Goal: Task Accomplishment & Management: Use online tool/utility

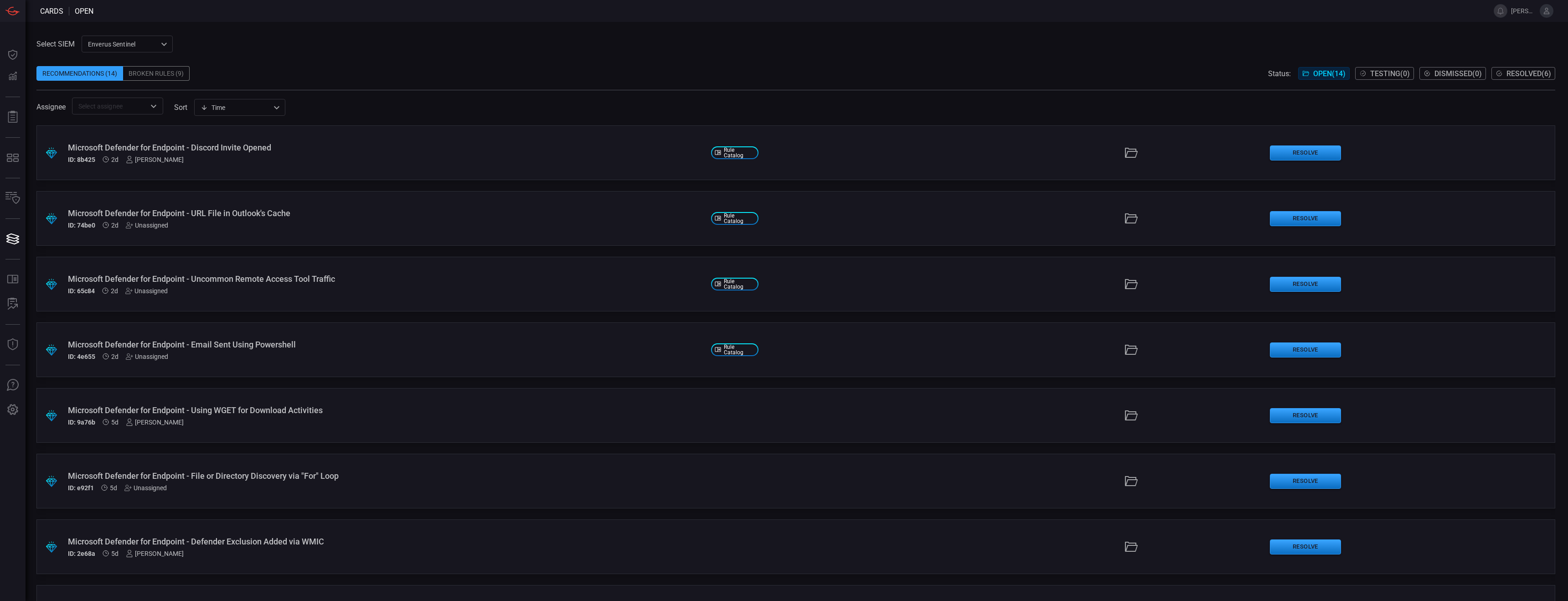
click at [173, 77] on div "Broken Rules (9)" at bounding box center [156, 74] width 66 height 15
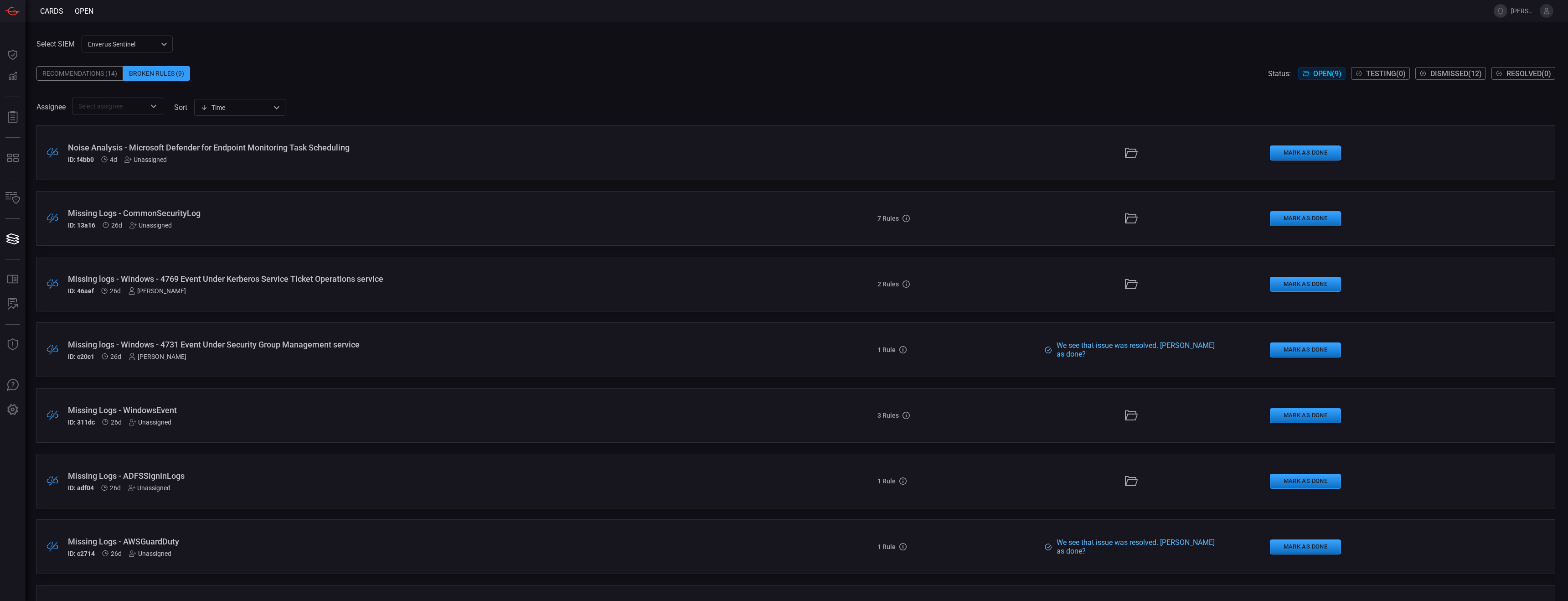
click at [188, 146] on div "Noise Analysis - Microsoft Defender for Endpoint Monitoring Task Scheduling" at bounding box center [386, 147] width 636 height 10
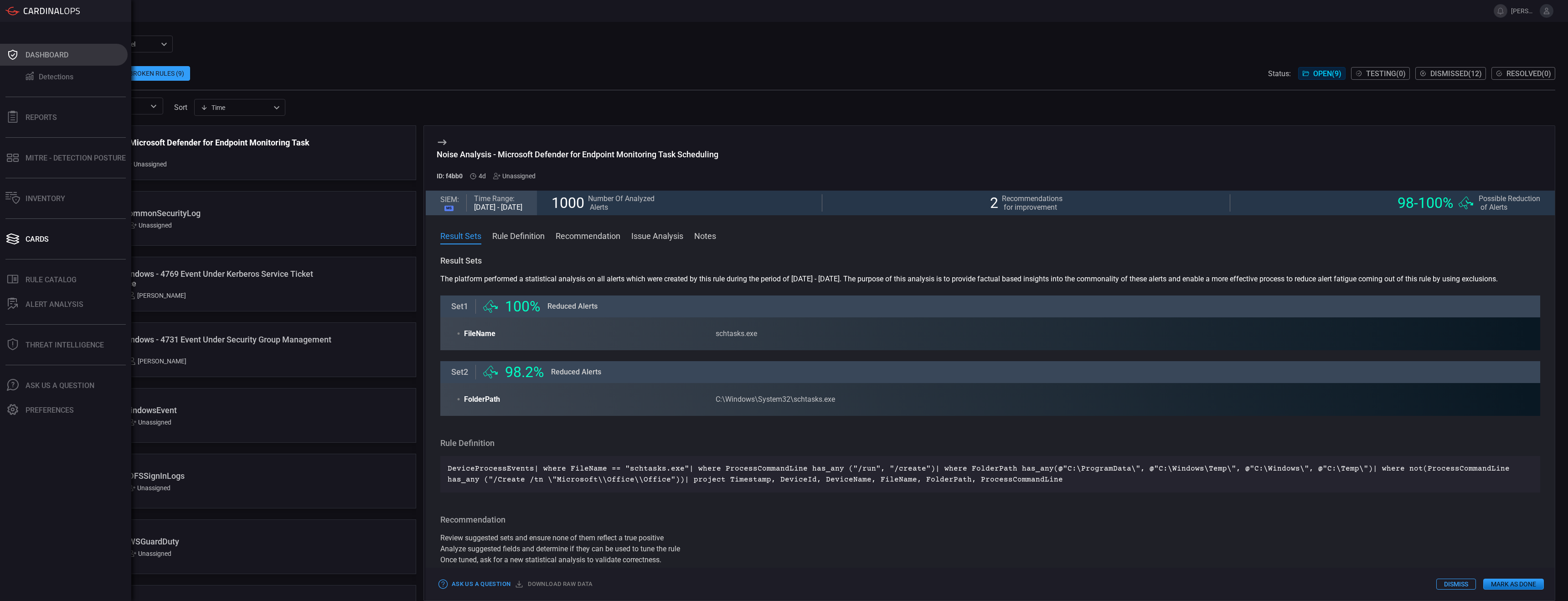
click at [66, 58] on div "Dashboard" at bounding box center [47, 55] width 43 height 9
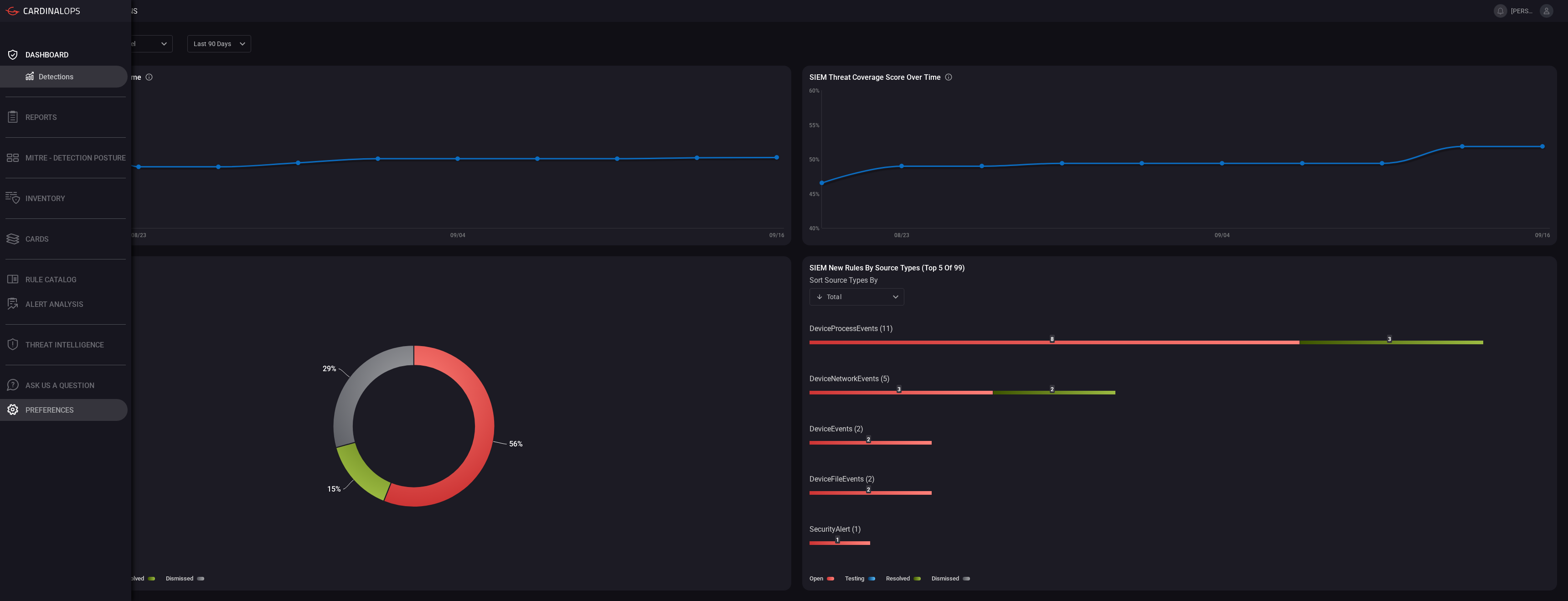
click at [75, 409] on button "Preferences" at bounding box center [64, 410] width 128 height 22
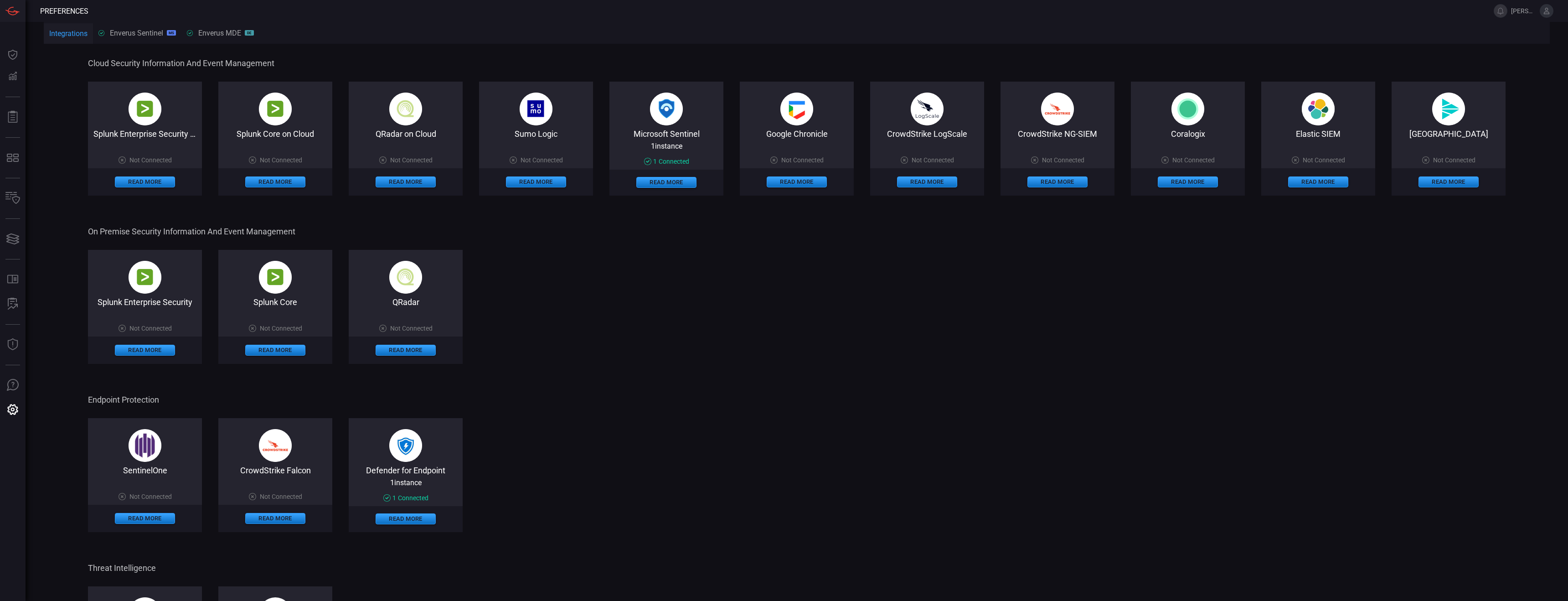
scroll to position [112, 0]
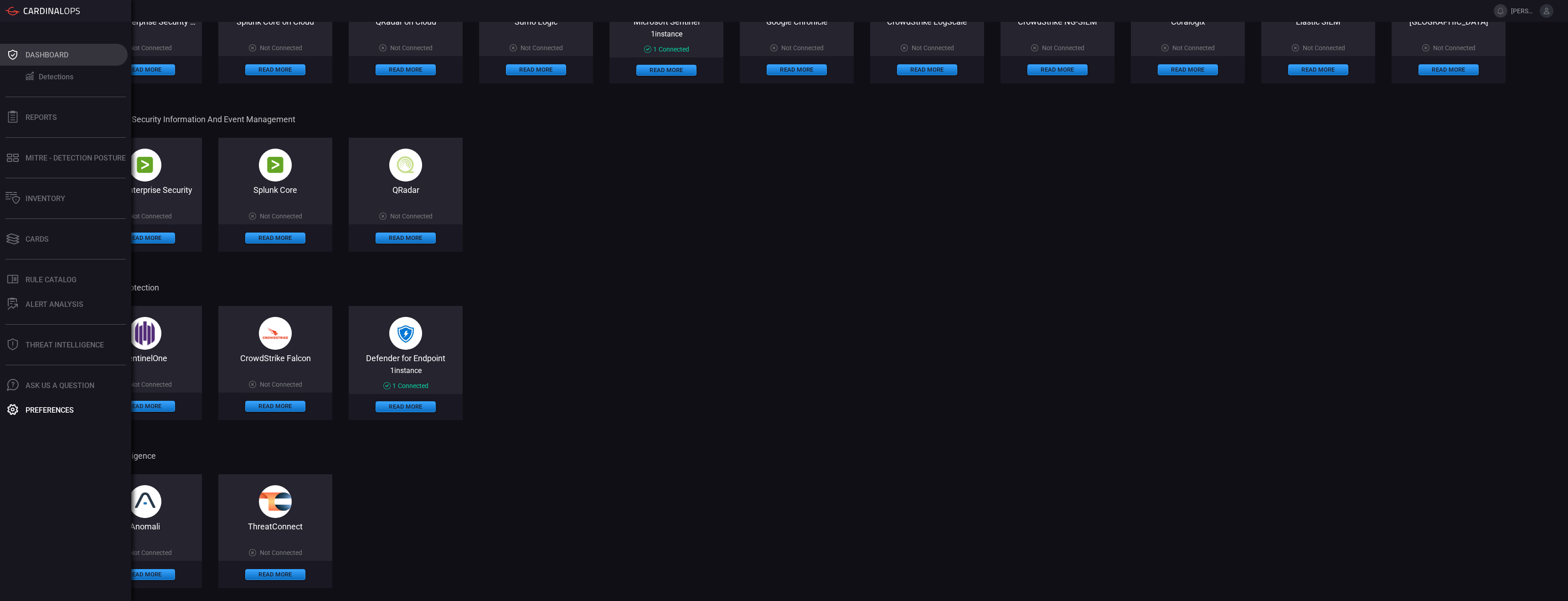
click at [52, 53] on div "Dashboard" at bounding box center [47, 55] width 43 height 9
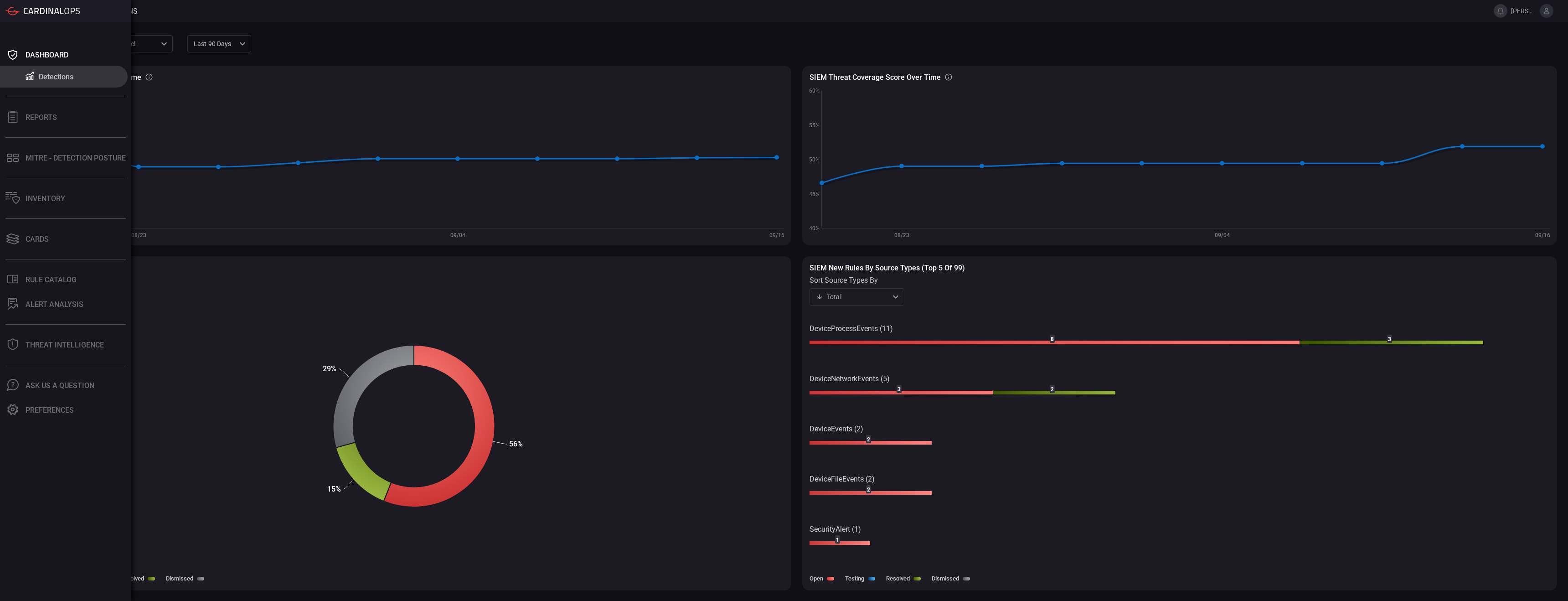
click at [55, 73] on div "Detections" at bounding box center [56, 77] width 35 height 9
click at [33, 54] on div "Dashboard" at bounding box center [47, 55] width 43 height 9
click at [52, 81] on button "Detections" at bounding box center [64, 77] width 128 height 22
click at [27, 119] on div "Reports" at bounding box center [41, 118] width 32 height 9
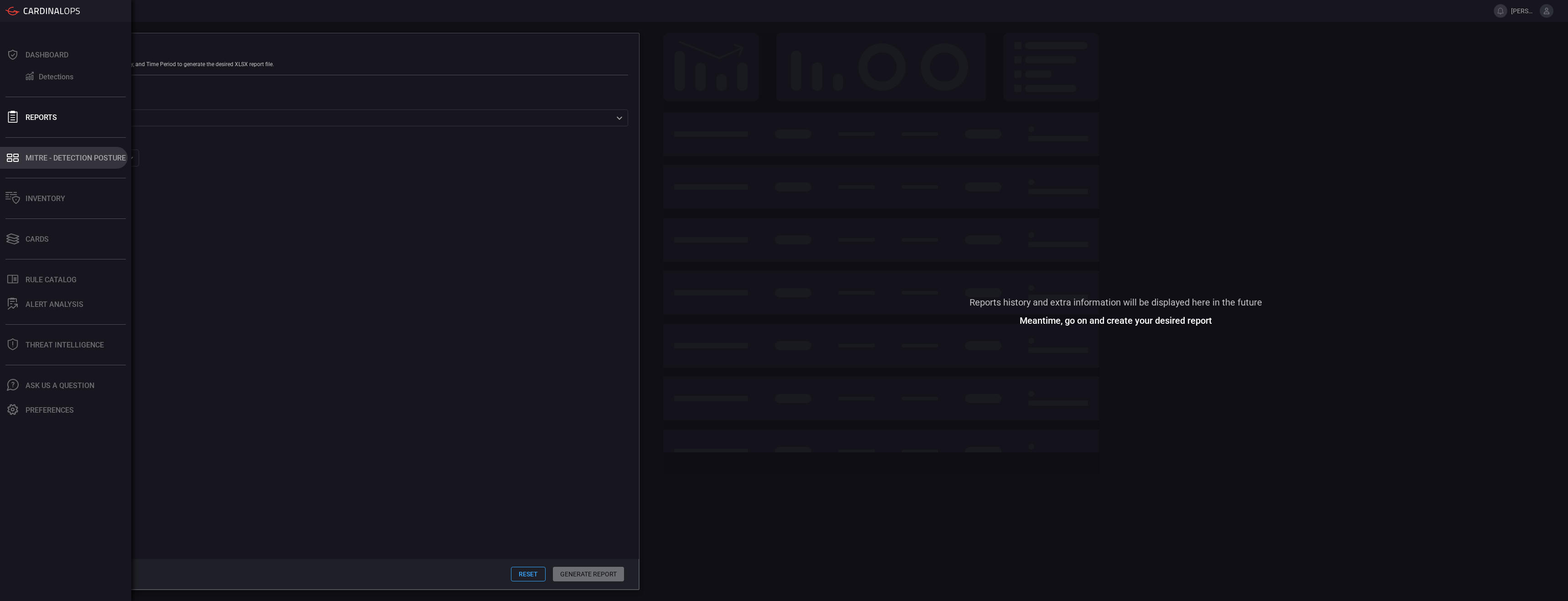
click at [57, 155] on div "MITRE - Detection Posture" at bounding box center [75, 158] width 100 height 9
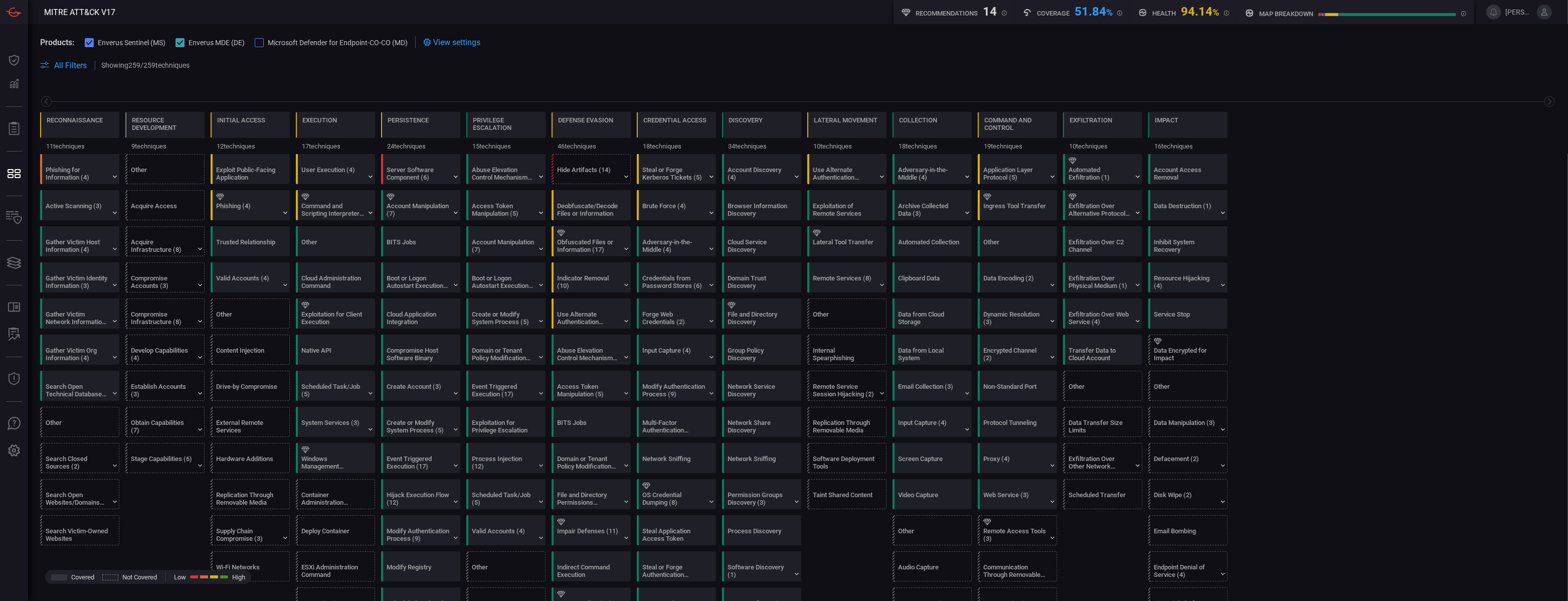
click at [462, 78] on span at bounding box center [798, 77] width 1516 height 12
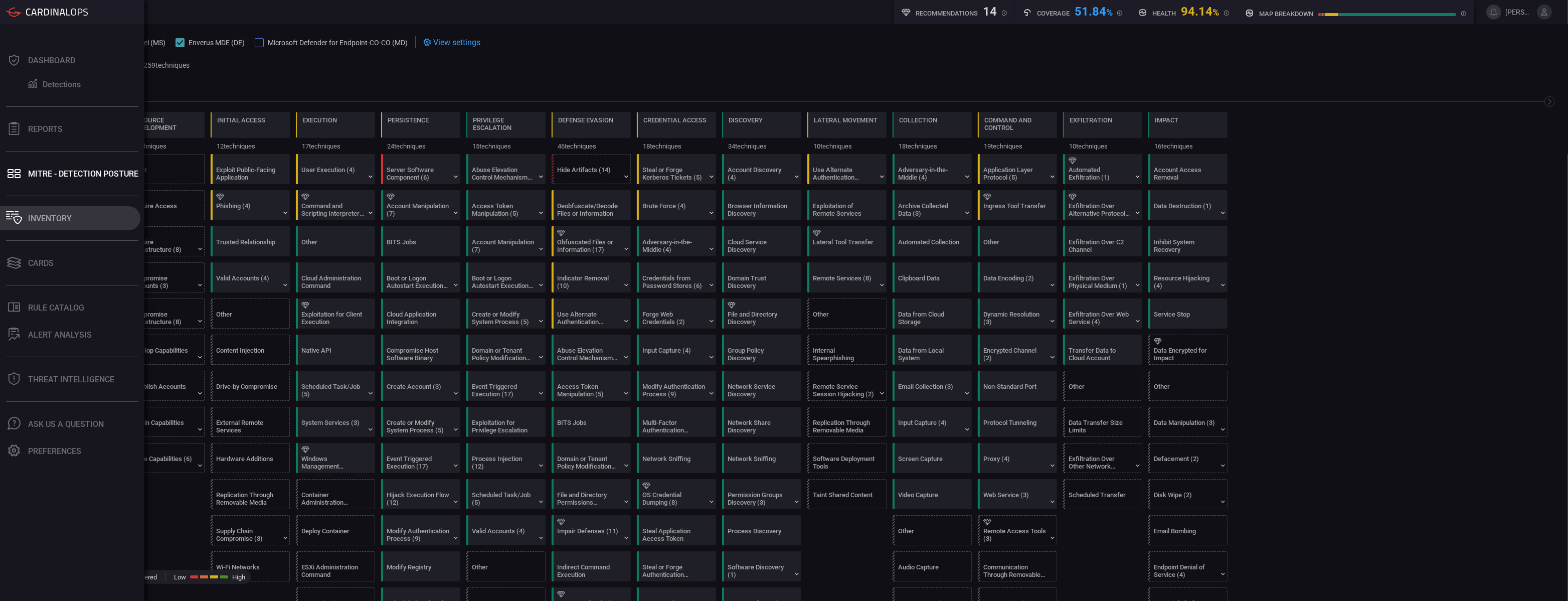
click at [41, 226] on button "Inventory" at bounding box center [70, 218] width 141 height 24
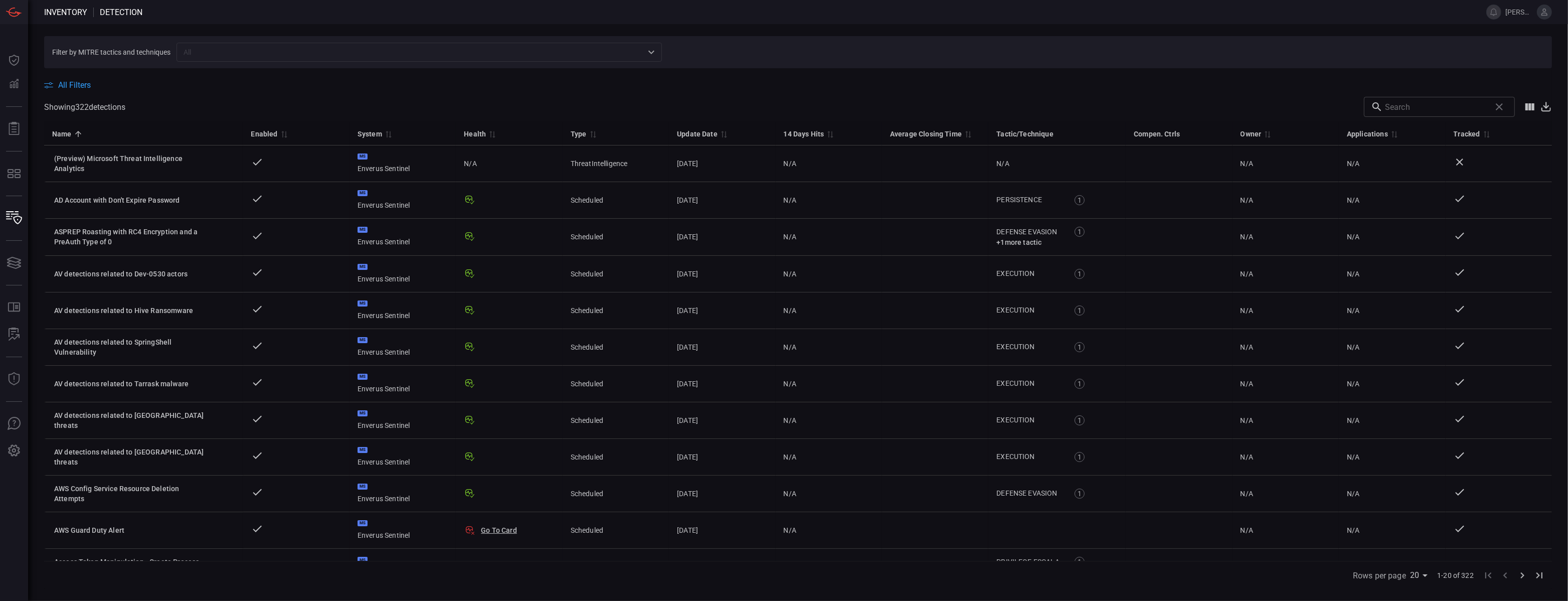
click at [220, 47] on input "text" at bounding box center [410, 52] width 463 height 13
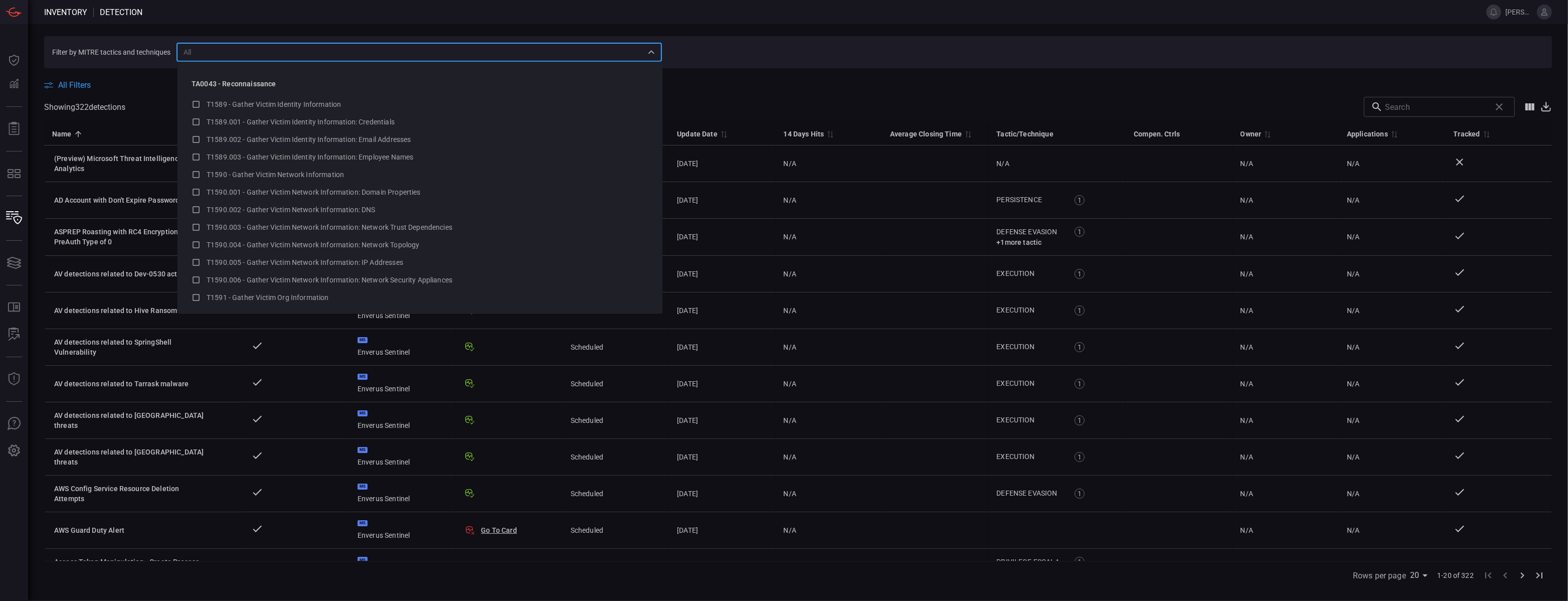
click at [750, 92] on span at bounding box center [798, 93] width 1508 height 7
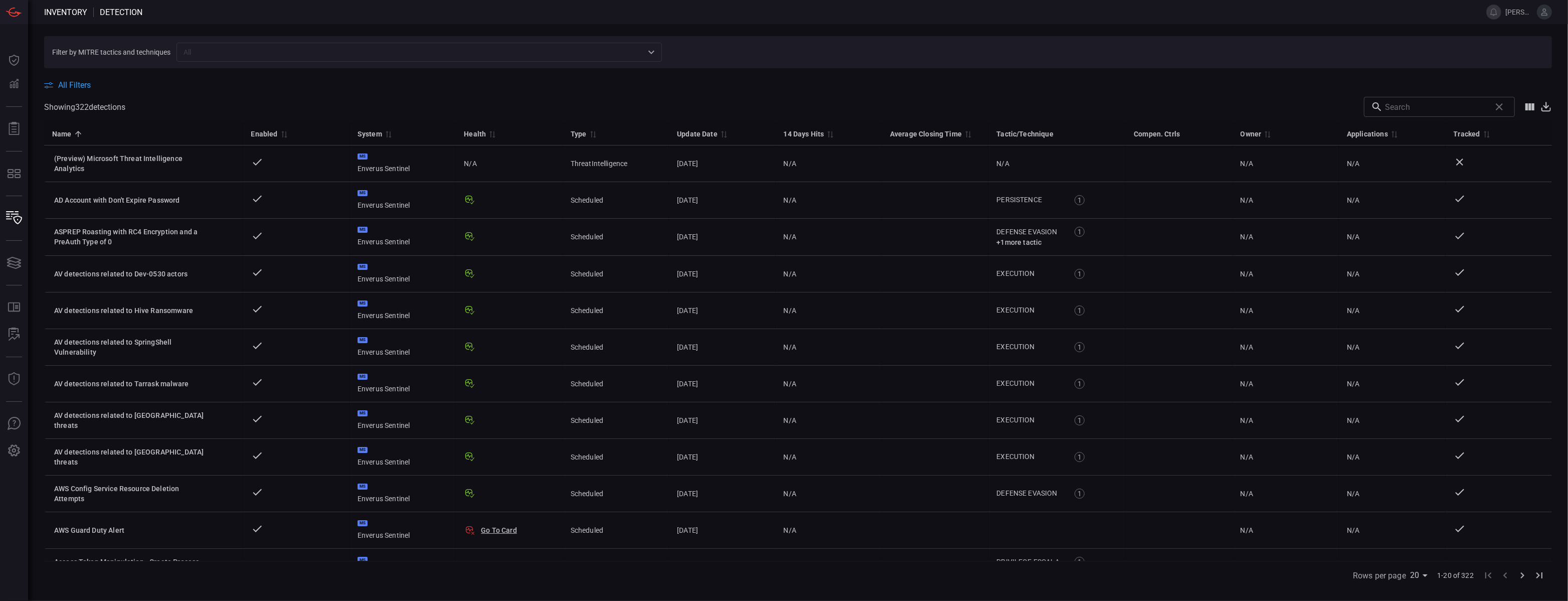
click at [1433, 109] on input "text" at bounding box center [1435, 107] width 102 height 20
paste input "Excessive NXDOMAIN DNS Queries has been detected from client IP"
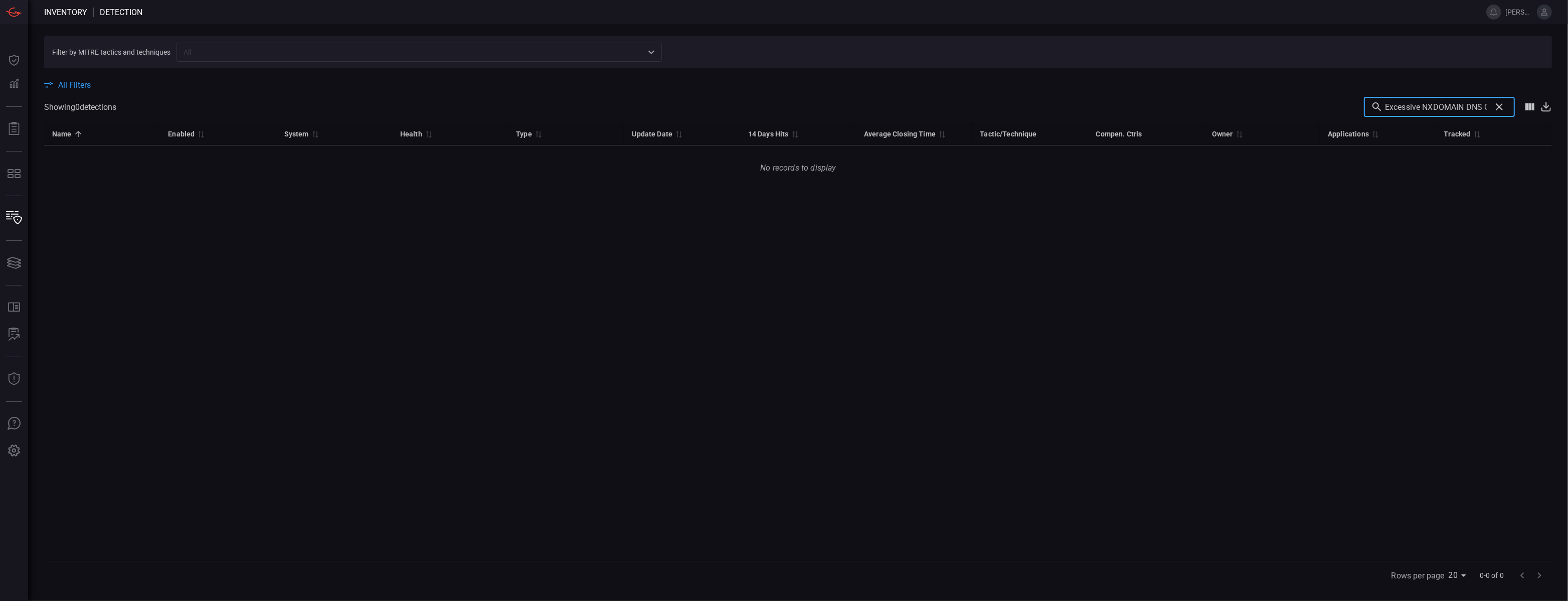
click at [1465, 107] on input "Excessive NXDOMAIN DNS Queries has been detected from client IP" at bounding box center [1435, 107] width 102 height 20
type input "nxdomain"
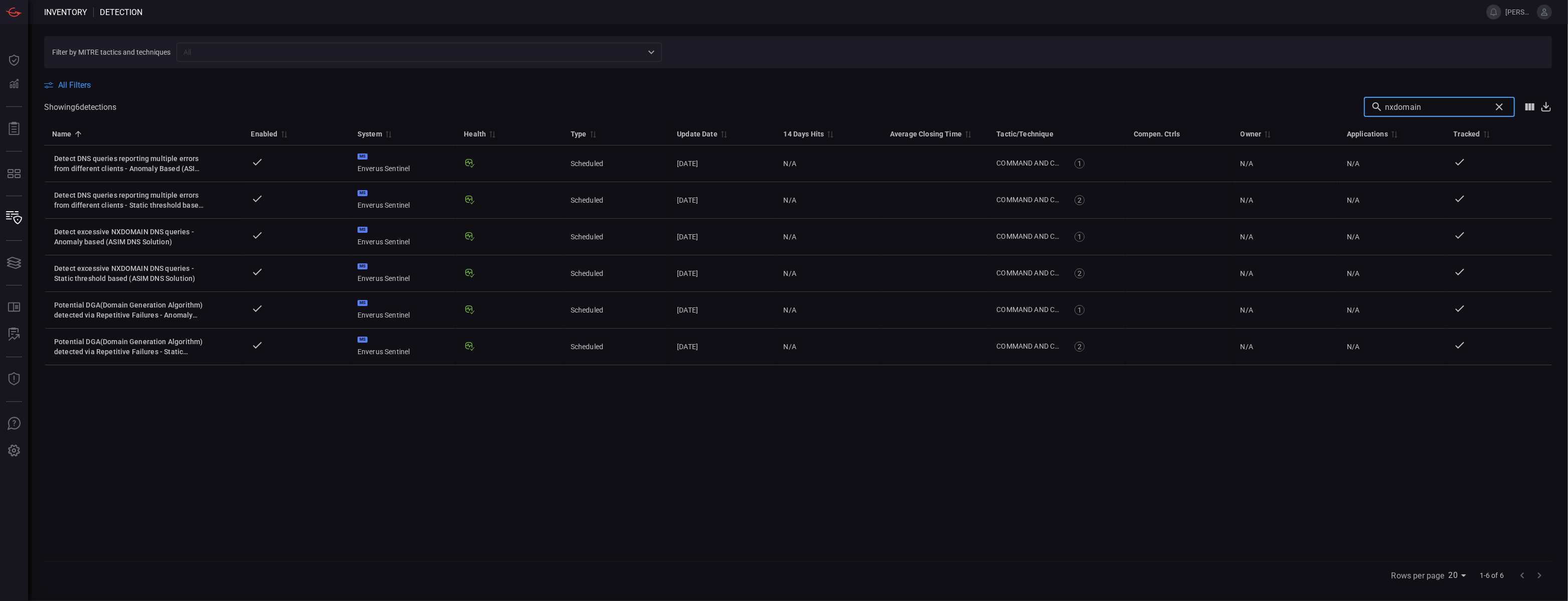
click at [155, 418] on div "Name 0 Enabled 0 System 0 Health 0 Type 0 Update Date 0 14 Days Hits 0 Average …" at bounding box center [798, 341] width 1508 height 439
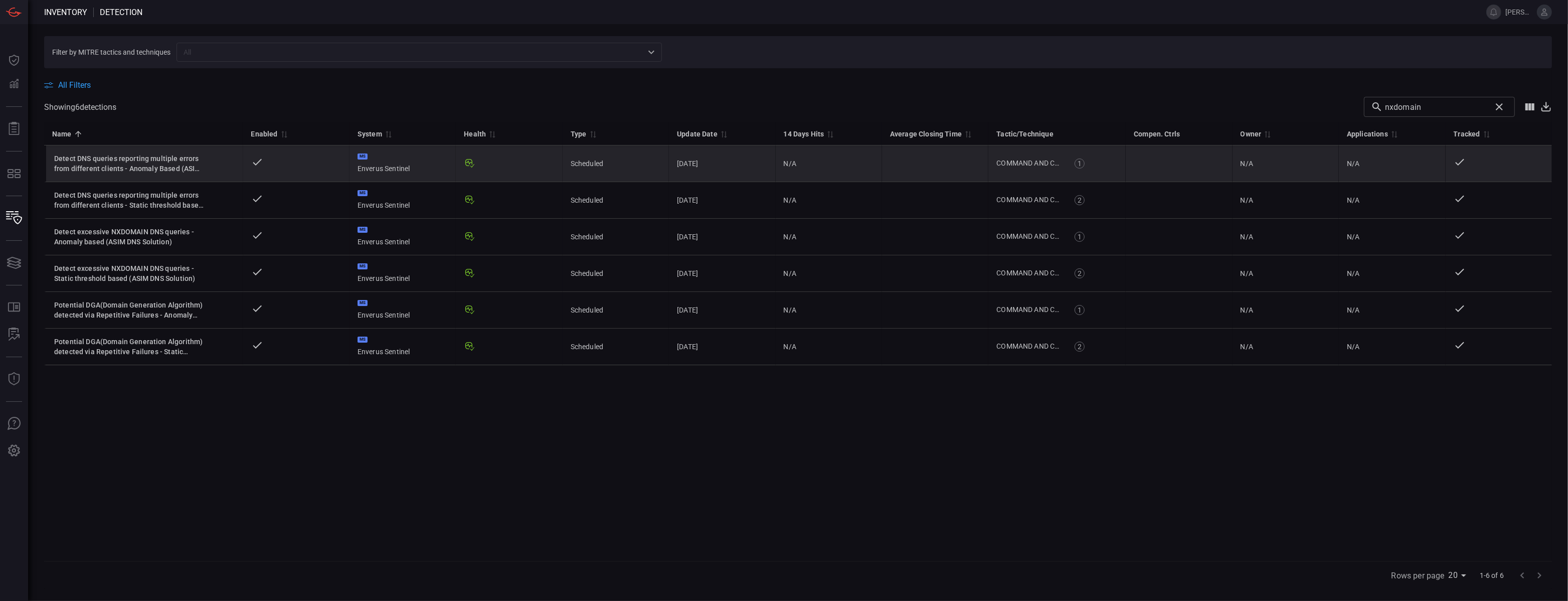
click at [162, 161] on div "Detect DNS queries reporting multiple errors from different clients - Anomaly B…" at bounding box center [129, 163] width 151 height 20
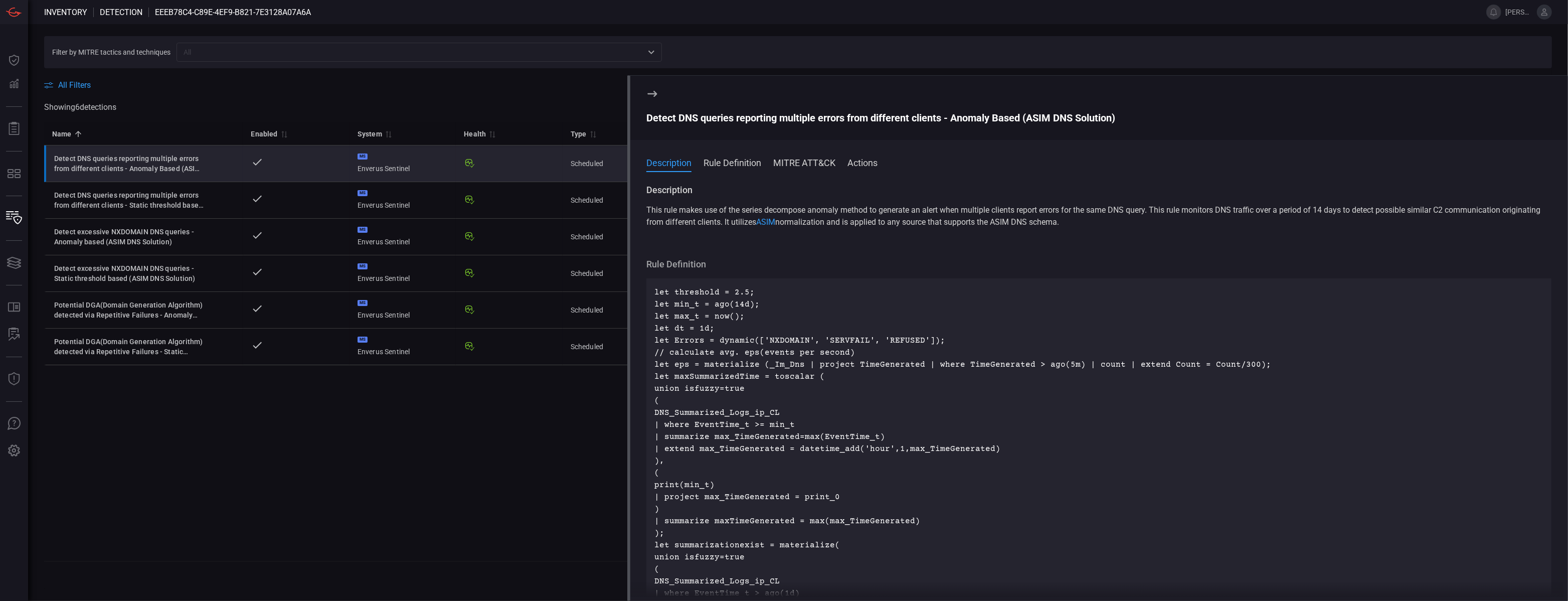
click at [277, 482] on div "Name 0 Enabled 0 System 0 Health 0 Type 0 Update Date 0 14 Days Hits 0 Average …" at bounding box center [798, 341] width 1508 height 439
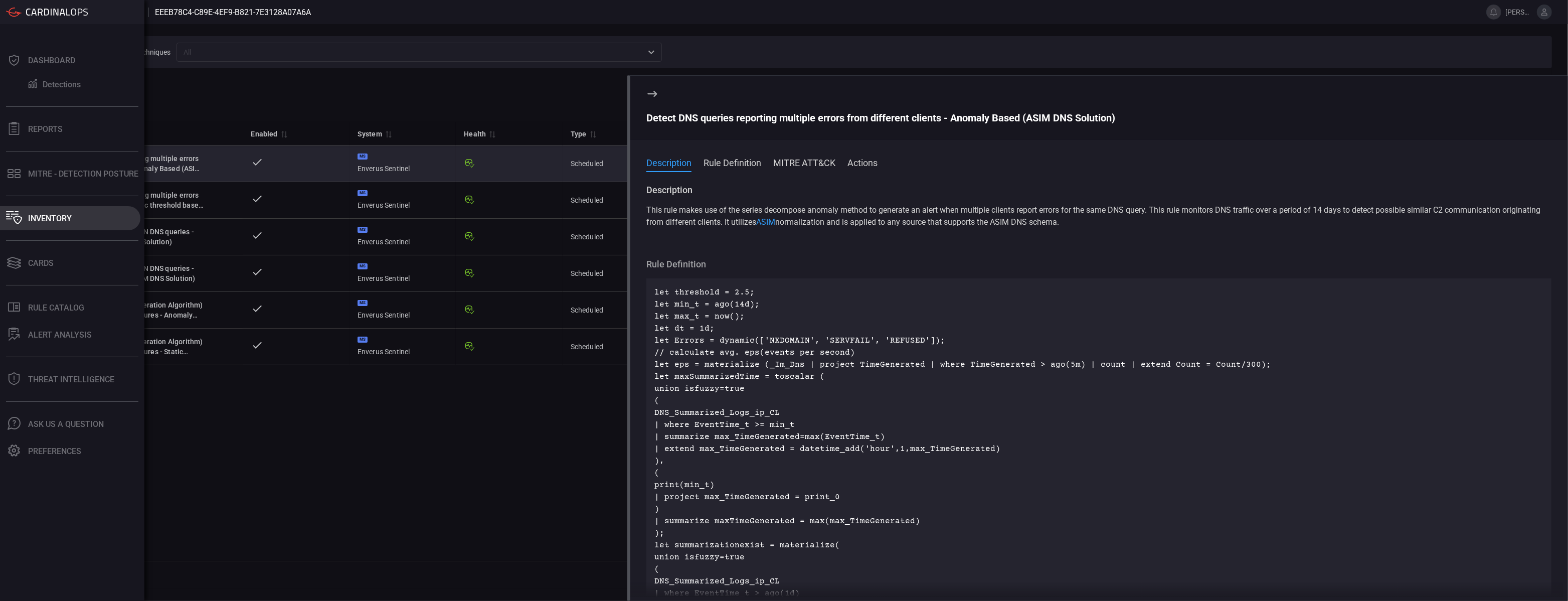
click at [71, 220] on div "Inventory" at bounding box center [50, 218] width 44 height 9
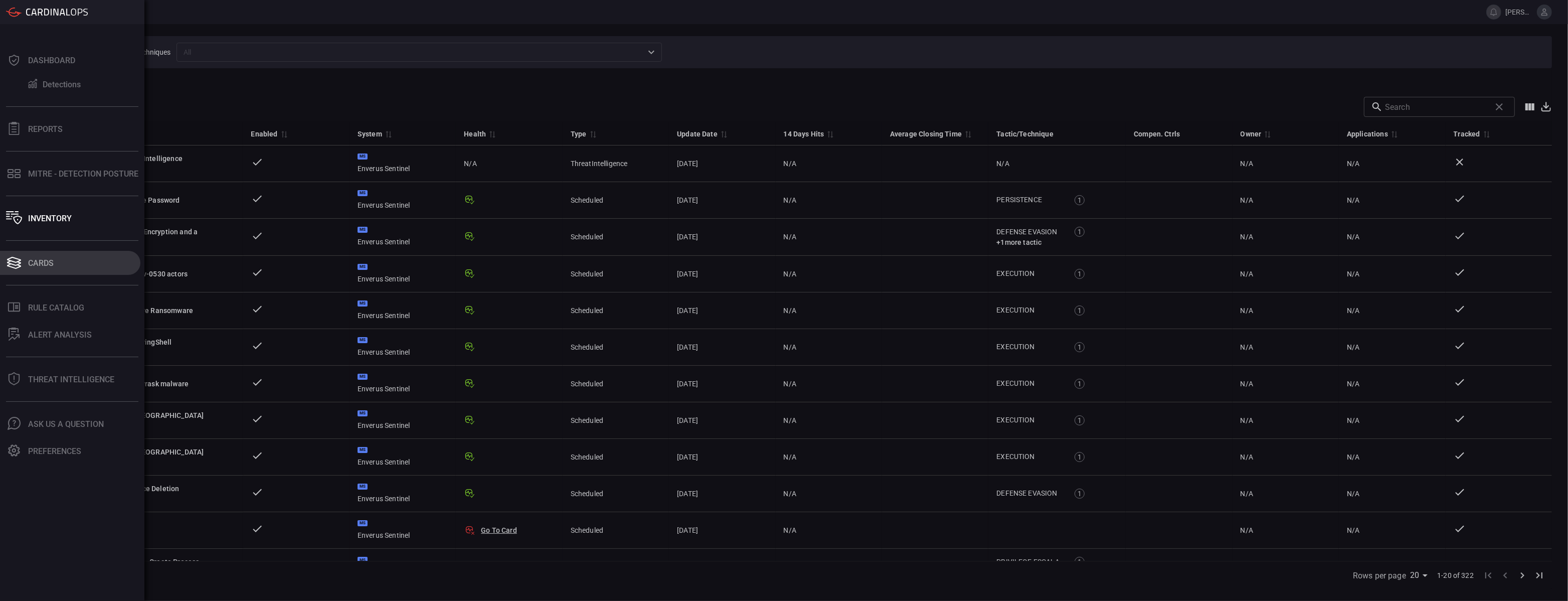
click at [29, 265] on div "Cards" at bounding box center [41, 263] width 25 height 9
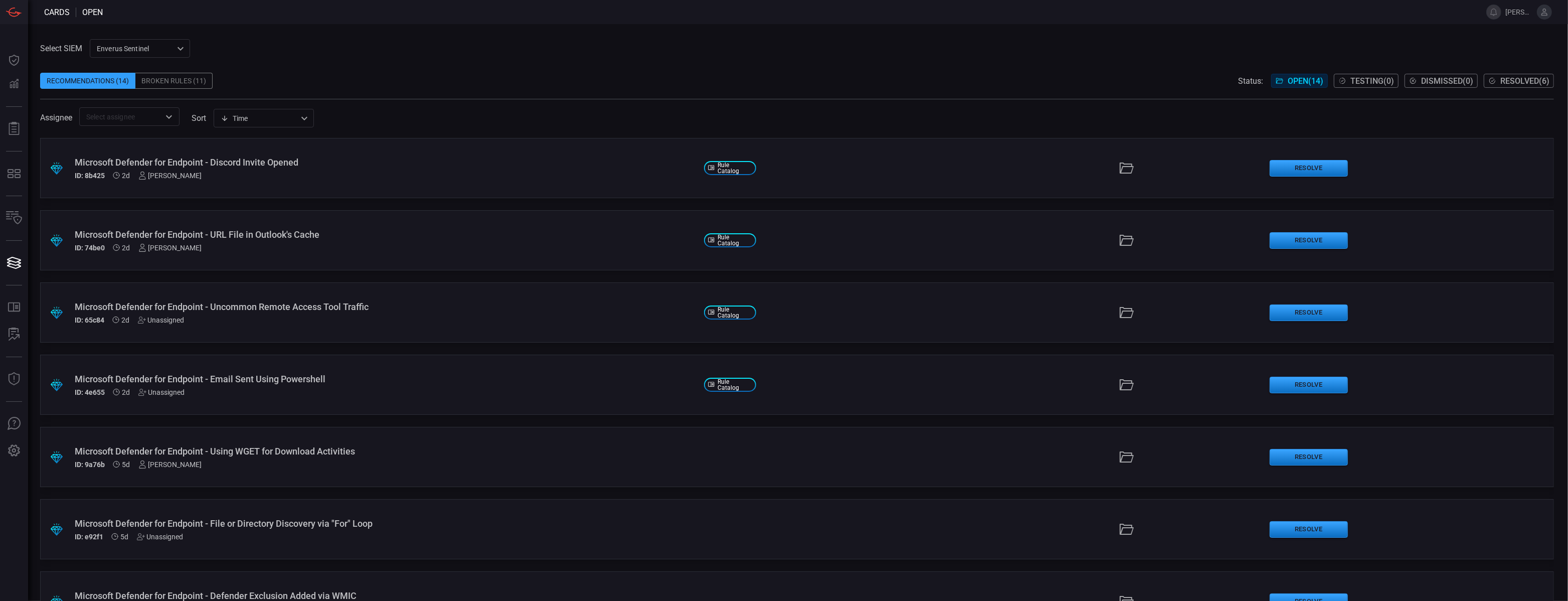
click at [266, 230] on div "Microsoft Defender for Endpoint - URL File in Outlook's Cache" at bounding box center [386, 235] width 621 height 11
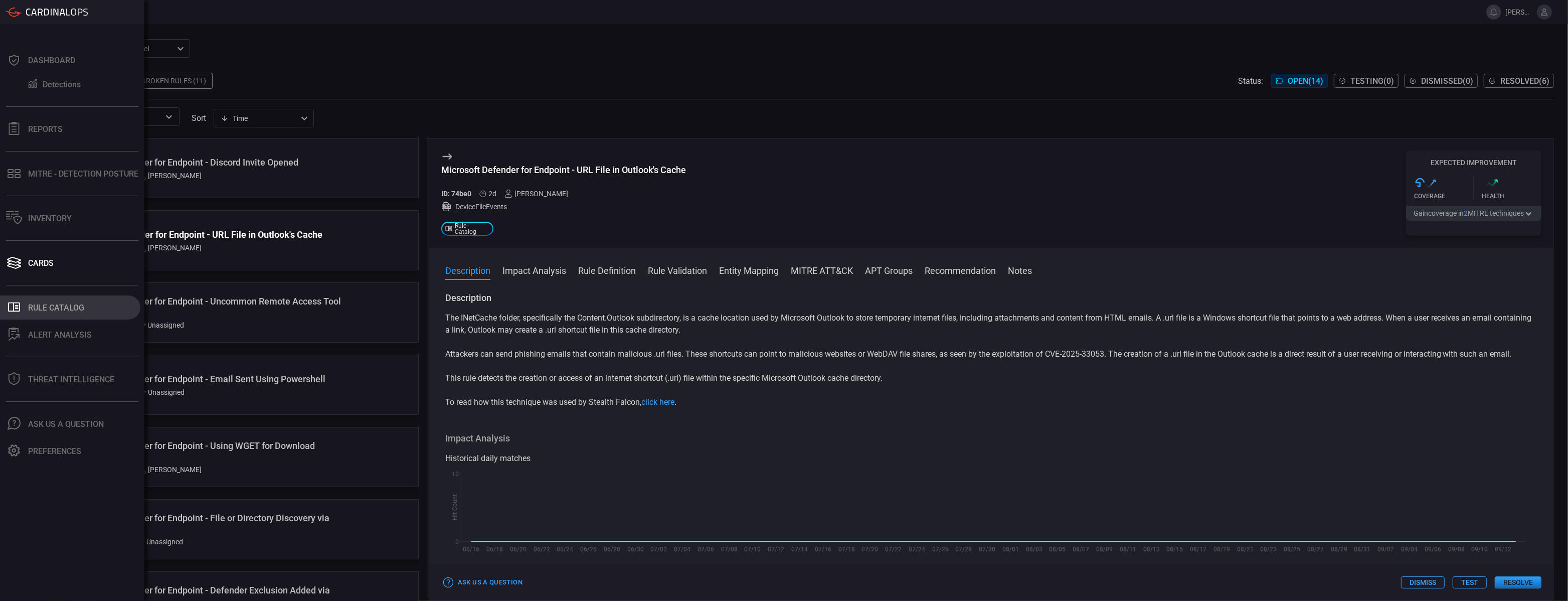
click at [95, 301] on button ".st0_rule_catalog_icon{fill: currentColor;} Rule Catalog" at bounding box center [70, 308] width 141 height 24
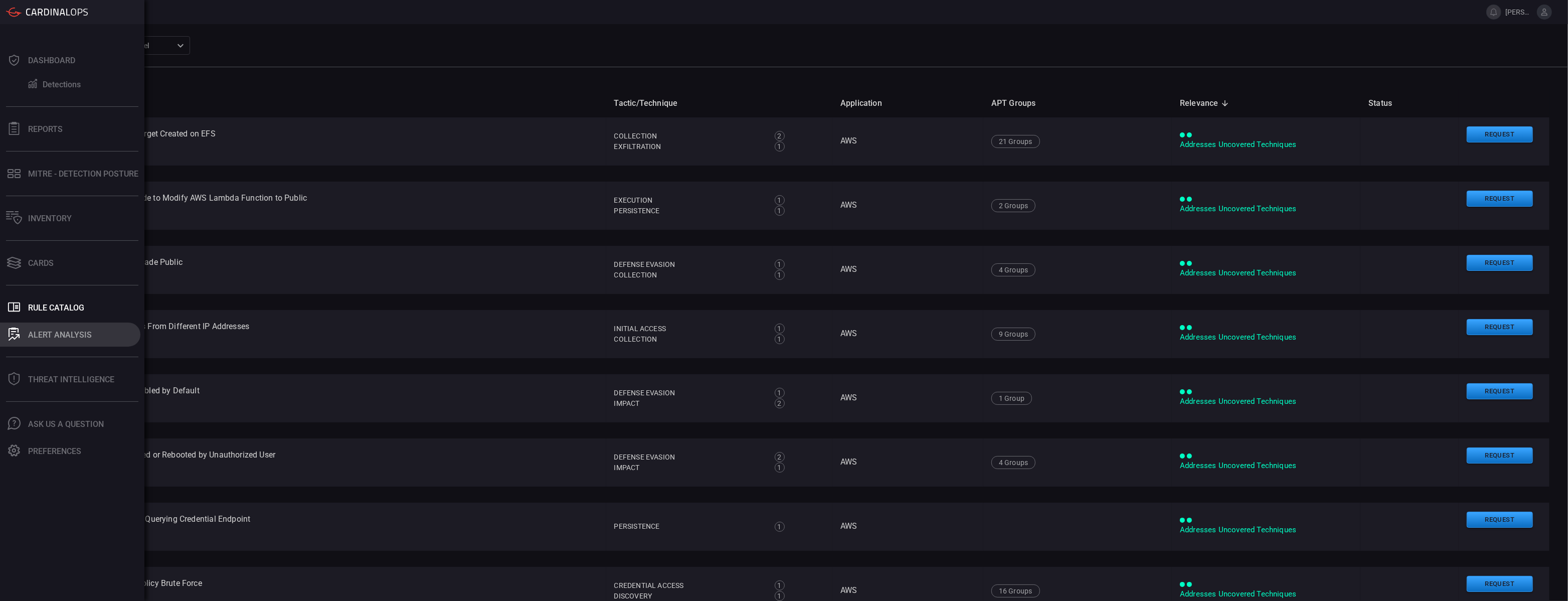
click at [34, 330] on div "ALERT ANALYSIS" at bounding box center [60, 335] width 64 height 9
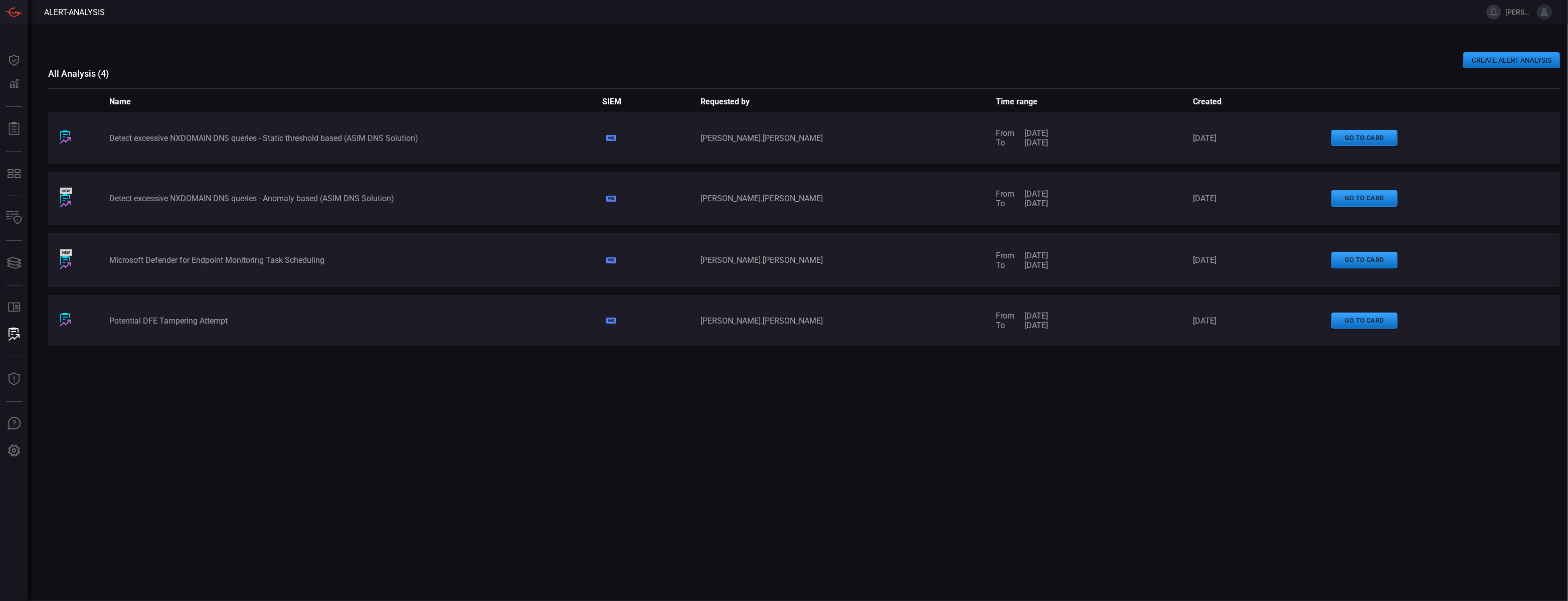
click at [398, 139] on div "Detect excessive NXDOMAIN DNS queries - Static threshold based (ASIM DNS Soluti…" at bounding box center [355, 138] width 492 height 9
copy div "Detect excessive NXDOMAIN DNS queries - Static threshold based (ASIM DNS Soluti…"
click at [169, 194] on div "Detect excessive NXDOMAIN DNS queries - Anomaly based (ASIM DNS Solution)" at bounding box center [355, 198] width 492 height 9
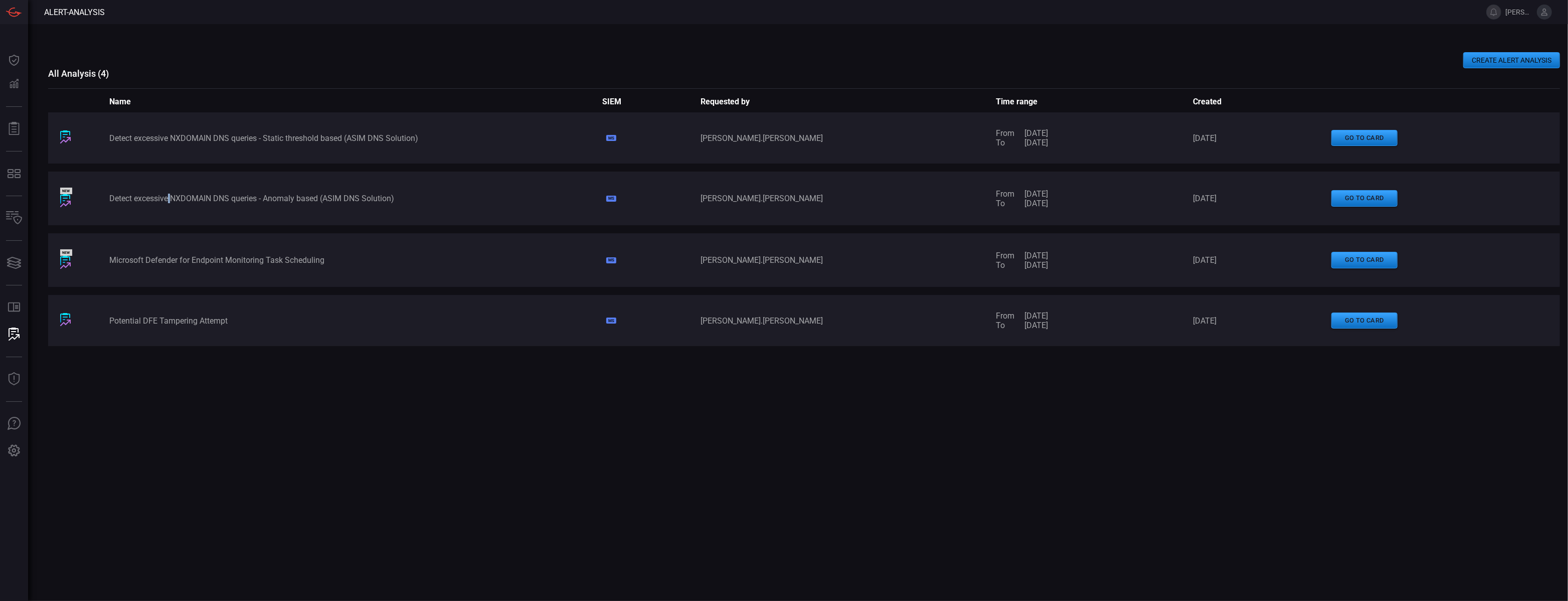
click at [169, 194] on div "Detect excessive NXDOMAIN DNS queries - Anomaly based (ASIM DNS Solution)" at bounding box center [355, 198] width 492 height 9
copy div "Detect excessive NXDOMAIN DNS queries - Anomaly based (ASIM DNS Solution)"
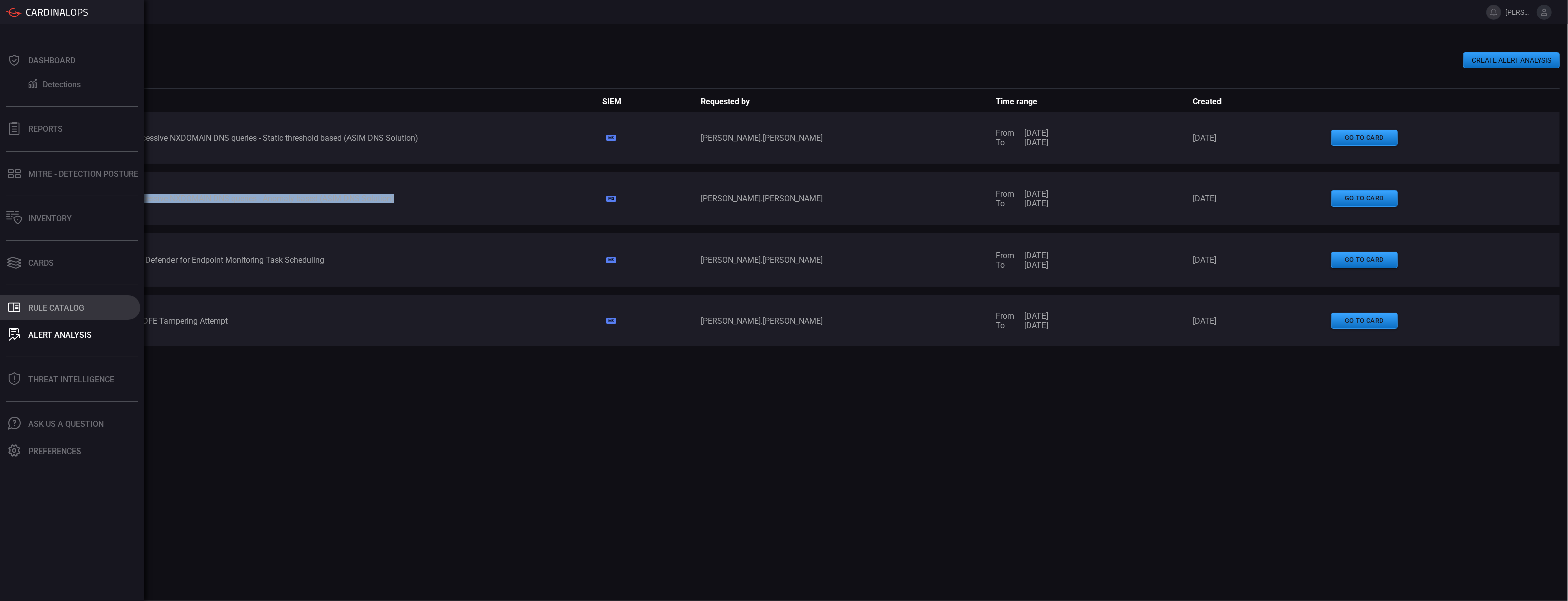
click at [39, 309] on div "Rule Catalog" at bounding box center [56, 308] width 56 height 9
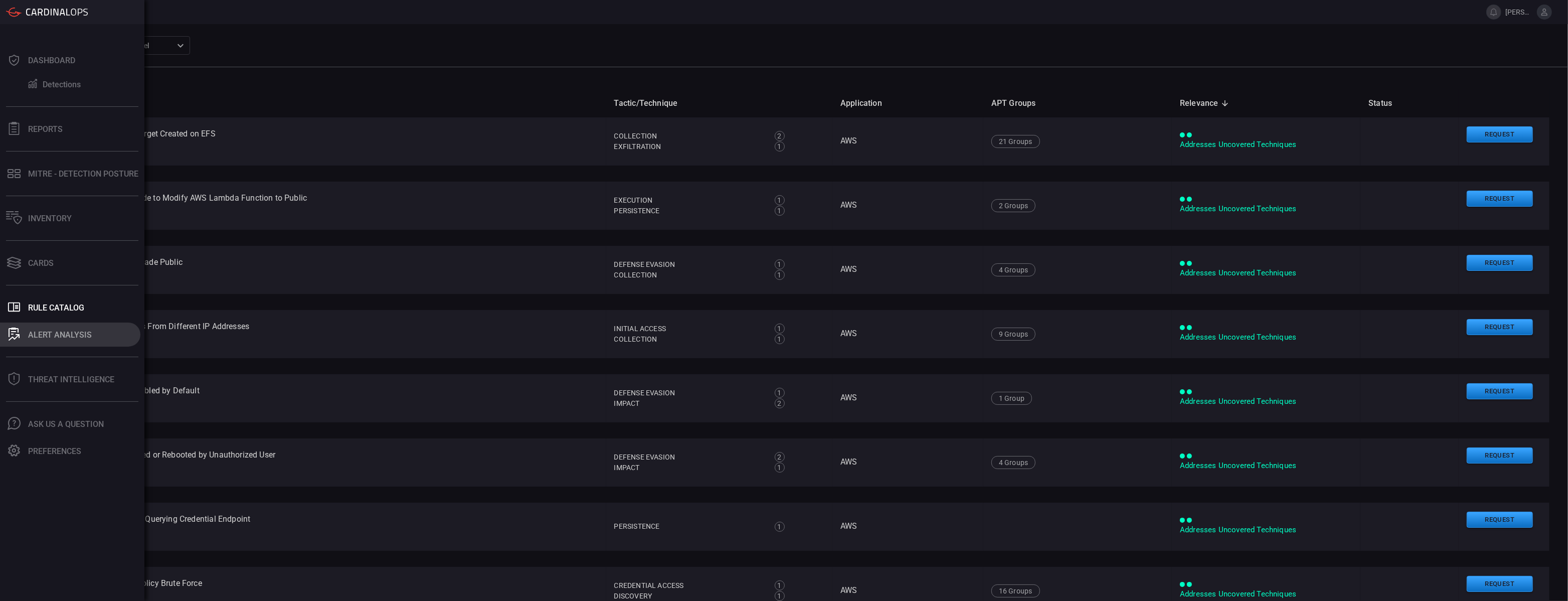
click at [73, 345] on button "ALERT ANALYSIS" at bounding box center [70, 335] width 141 height 24
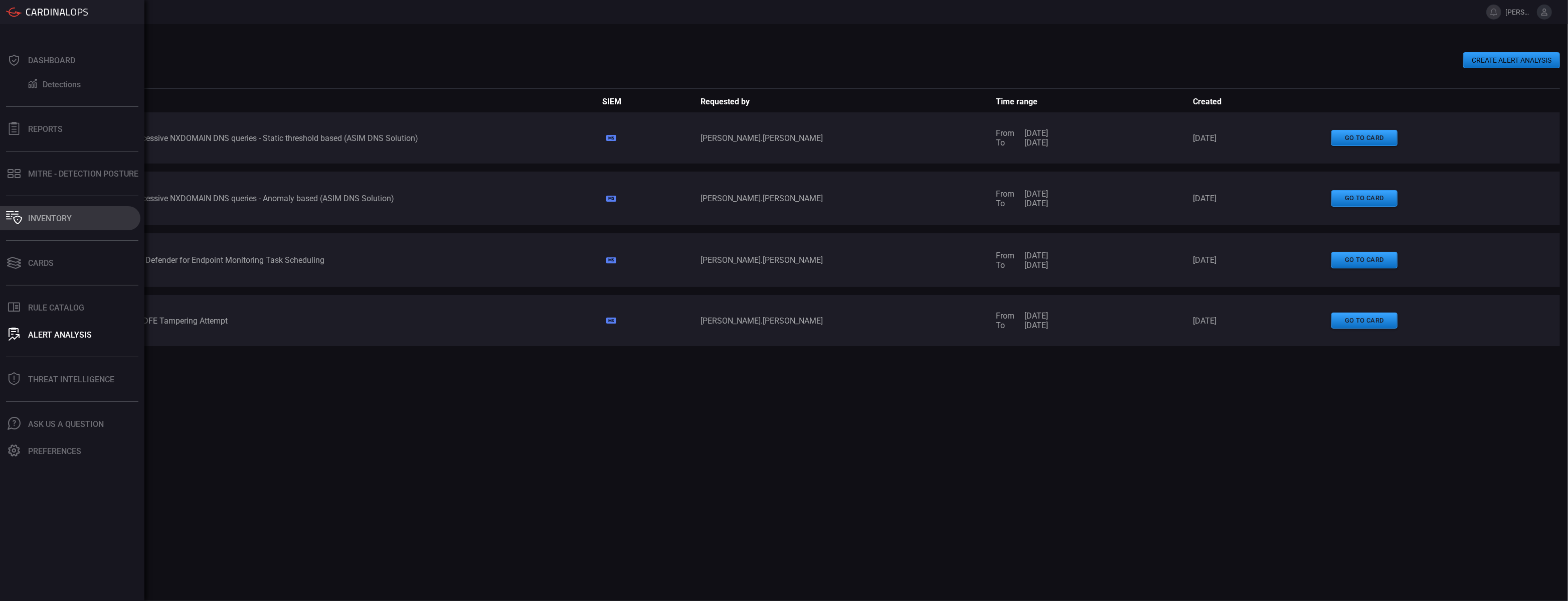
click at [38, 218] on div "Inventory" at bounding box center [50, 218] width 44 height 9
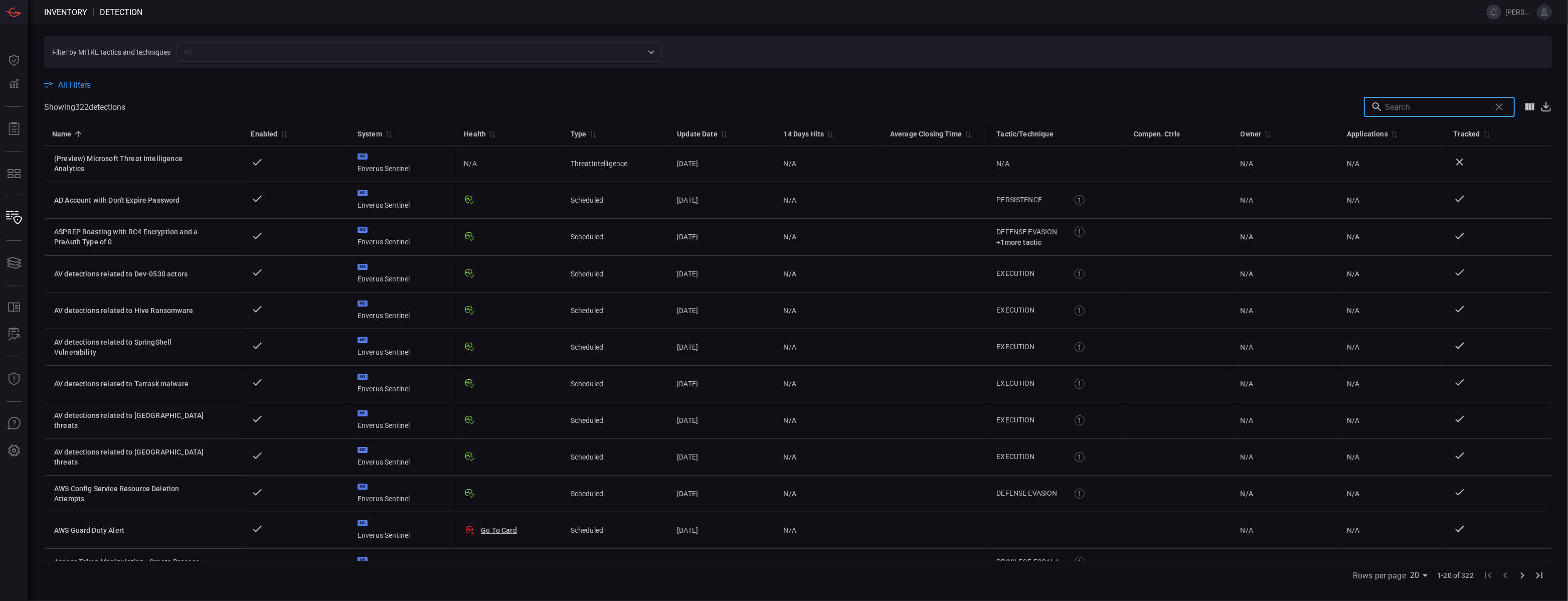
click at [1431, 103] on input "text" at bounding box center [1435, 107] width 102 height 20
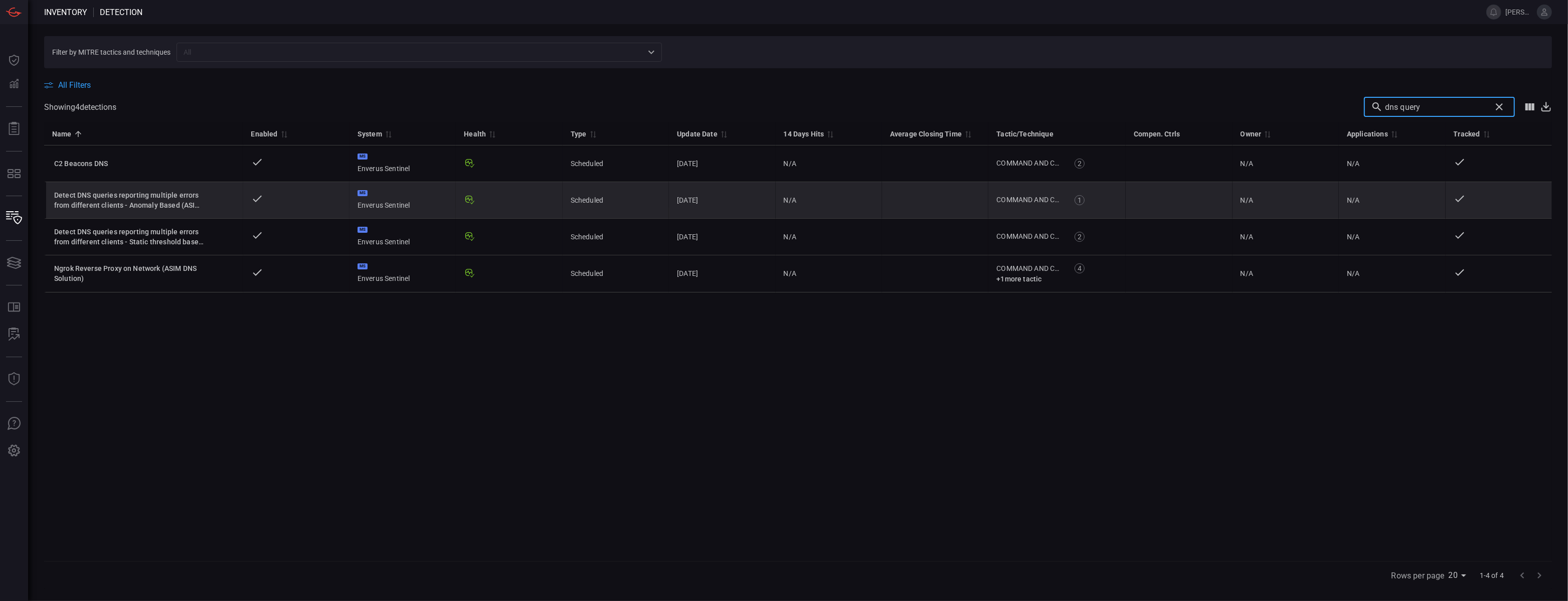
type input "dns query"
click at [132, 193] on div "Detect DNS queries reporting multiple errors from different clients - Anomaly B…" at bounding box center [129, 200] width 151 height 20
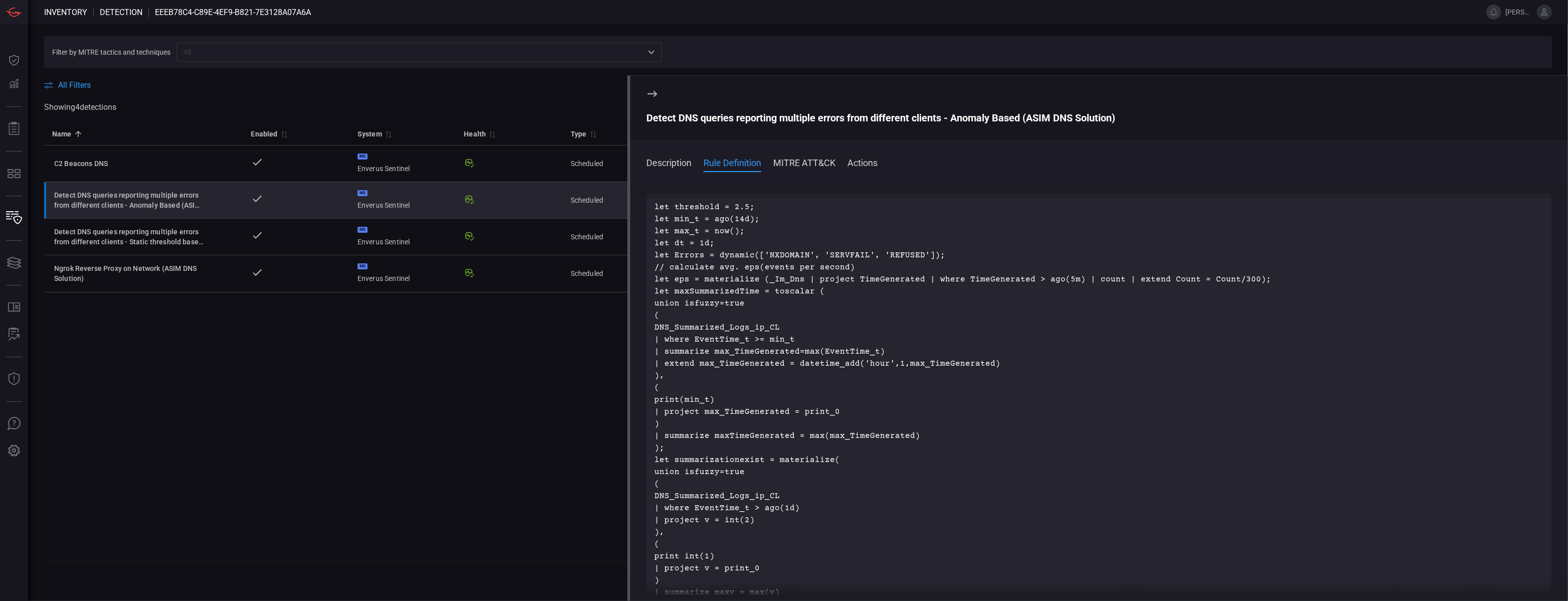
click at [801, 159] on button "MITRE ATT&CK" at bounding box center [804, 162] width 62 height 12
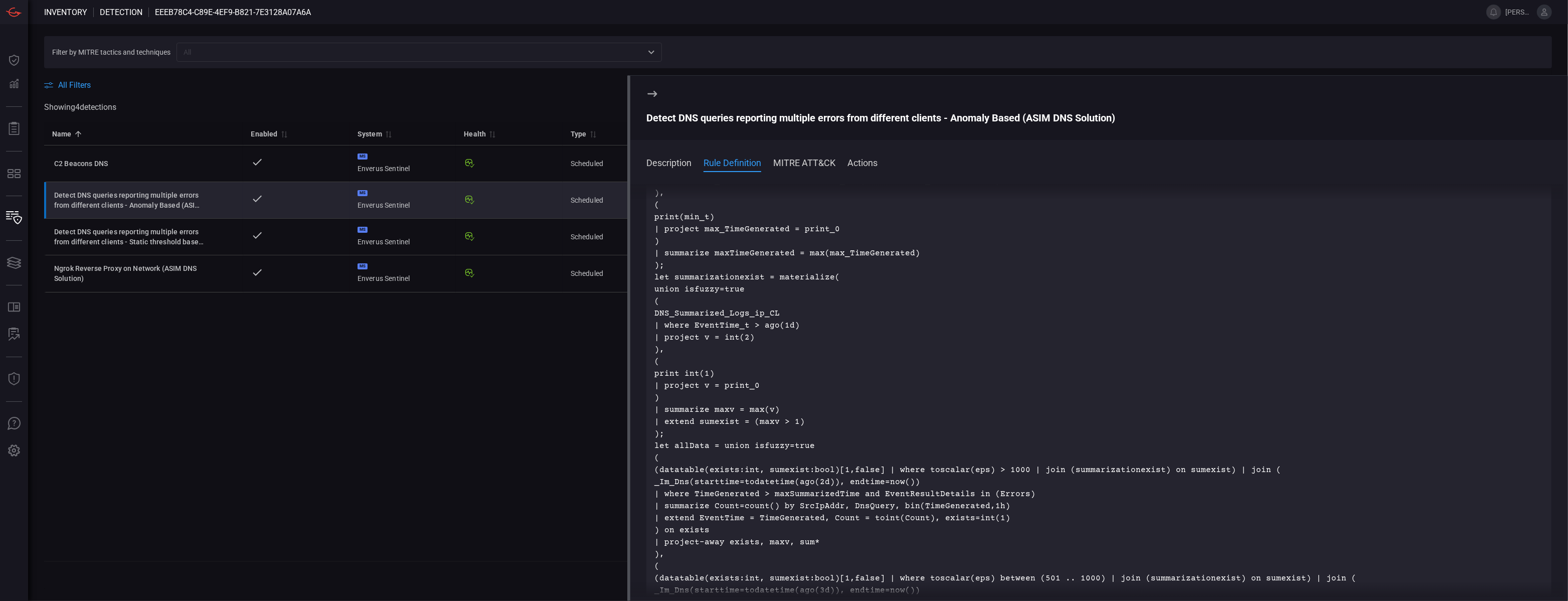
scroll to position [12, 0]
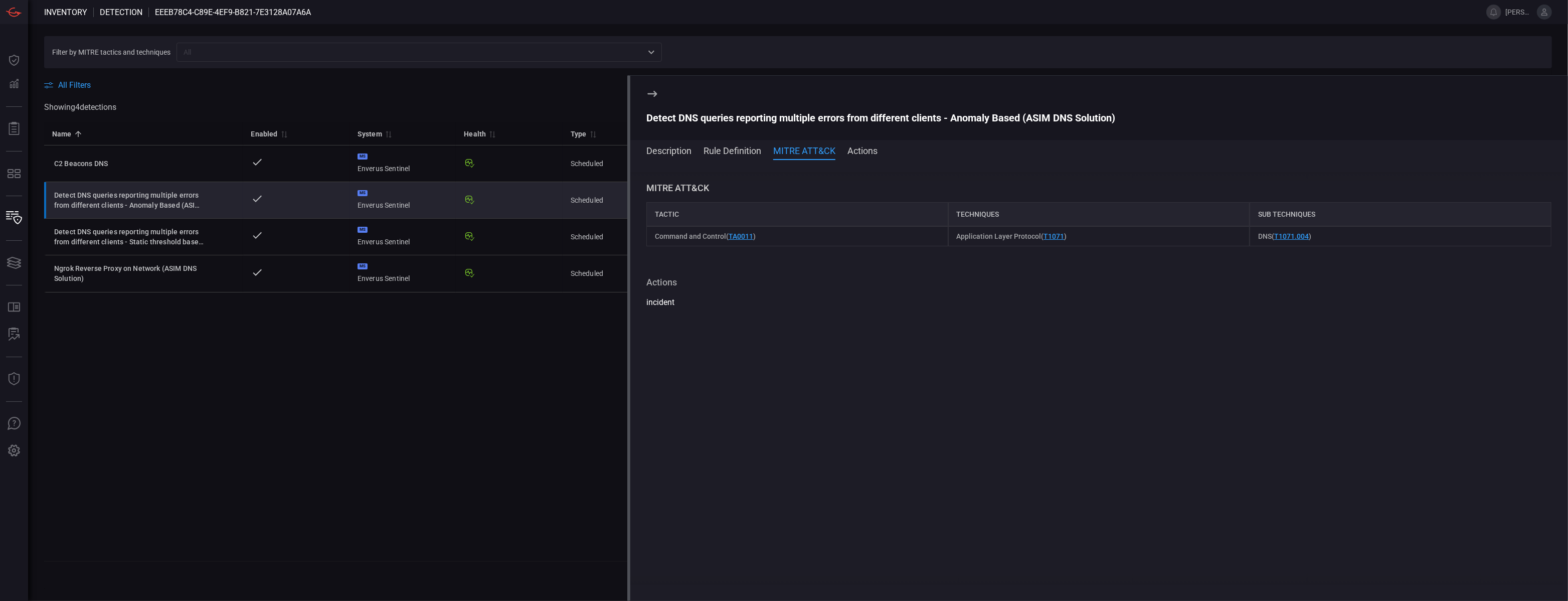
click at [851, 151] on button "Actions" at bounding box center [862, 150] width 30 height 12
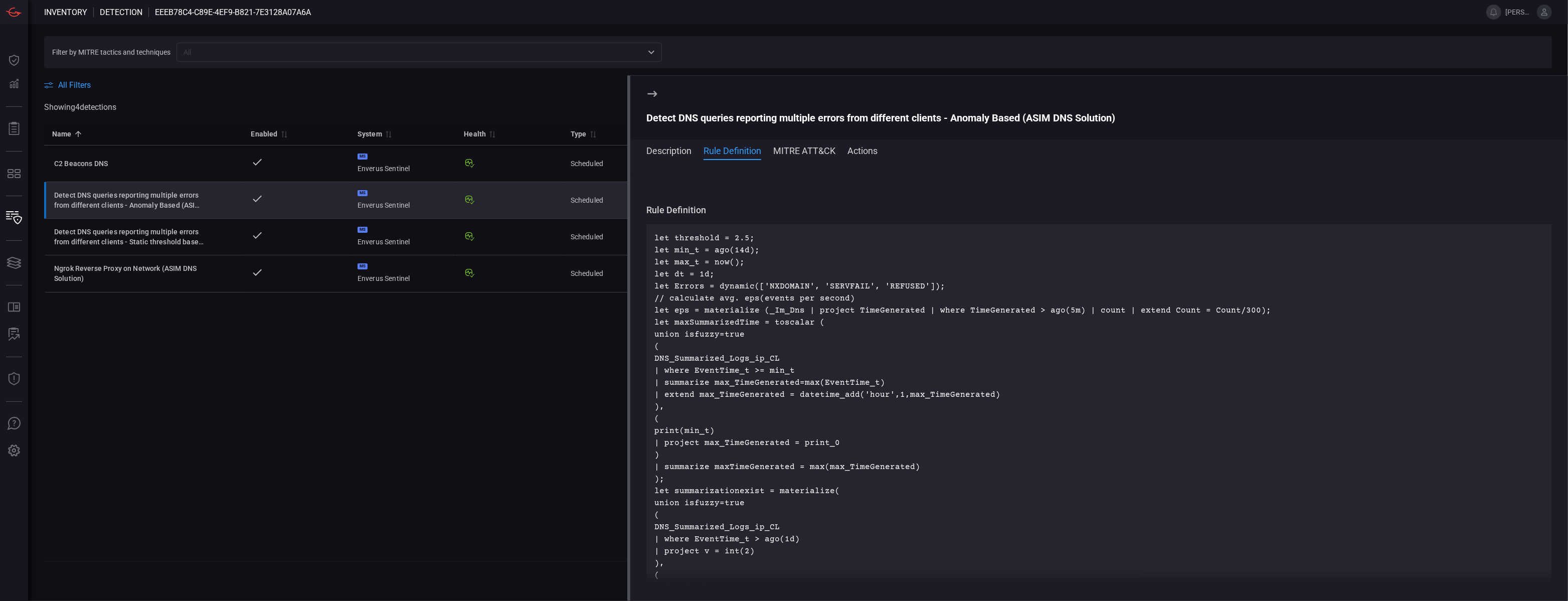
scroll to position [0, 0]
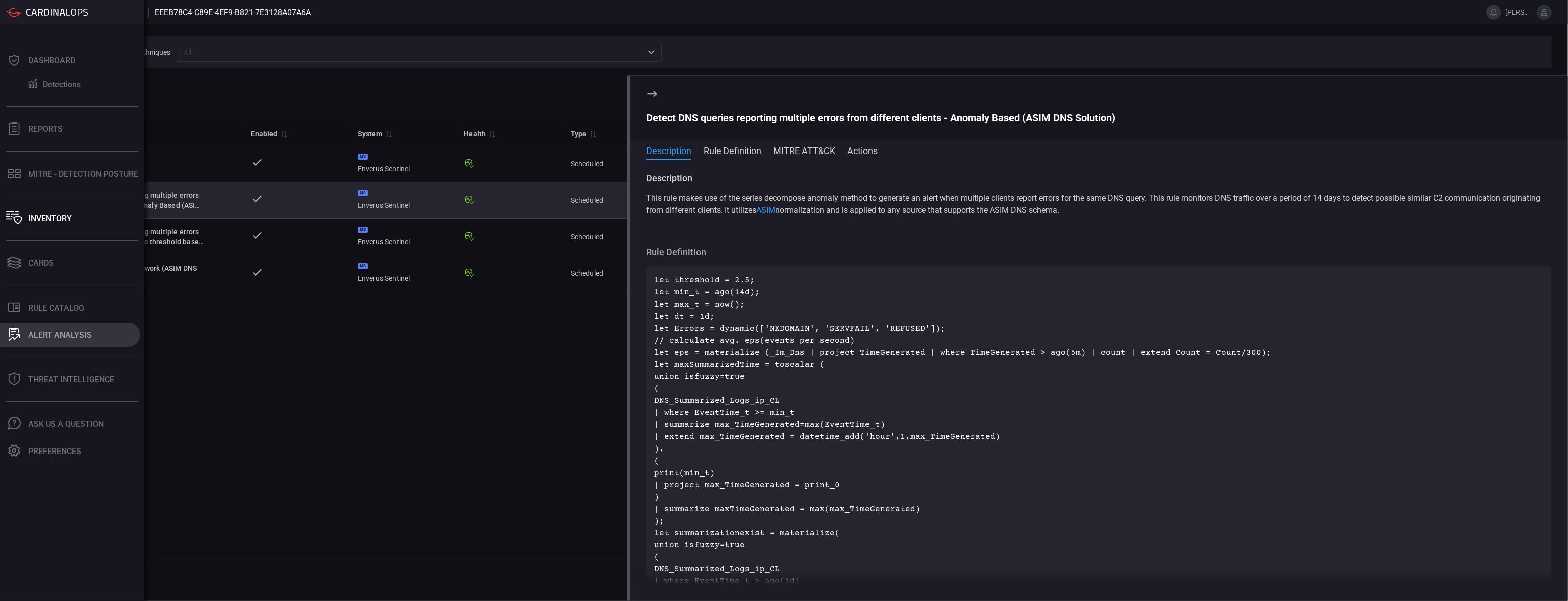
click at [65, 328] on button "ALERT ANALYSIS" at bounding box center [70, 335] width 141 height 24
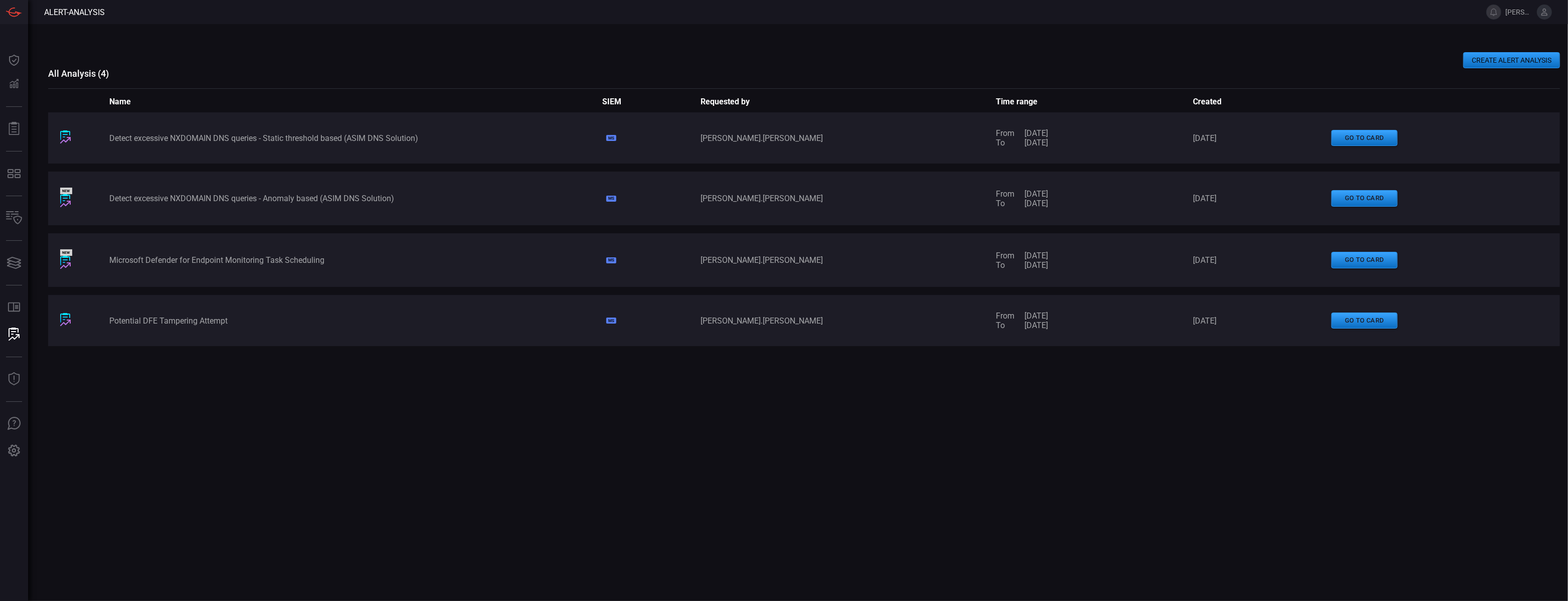
click at [1487, 59] on button "CREATE ALERT ANALYSIS" at bounding box center [1511, 60] width 97 height 16
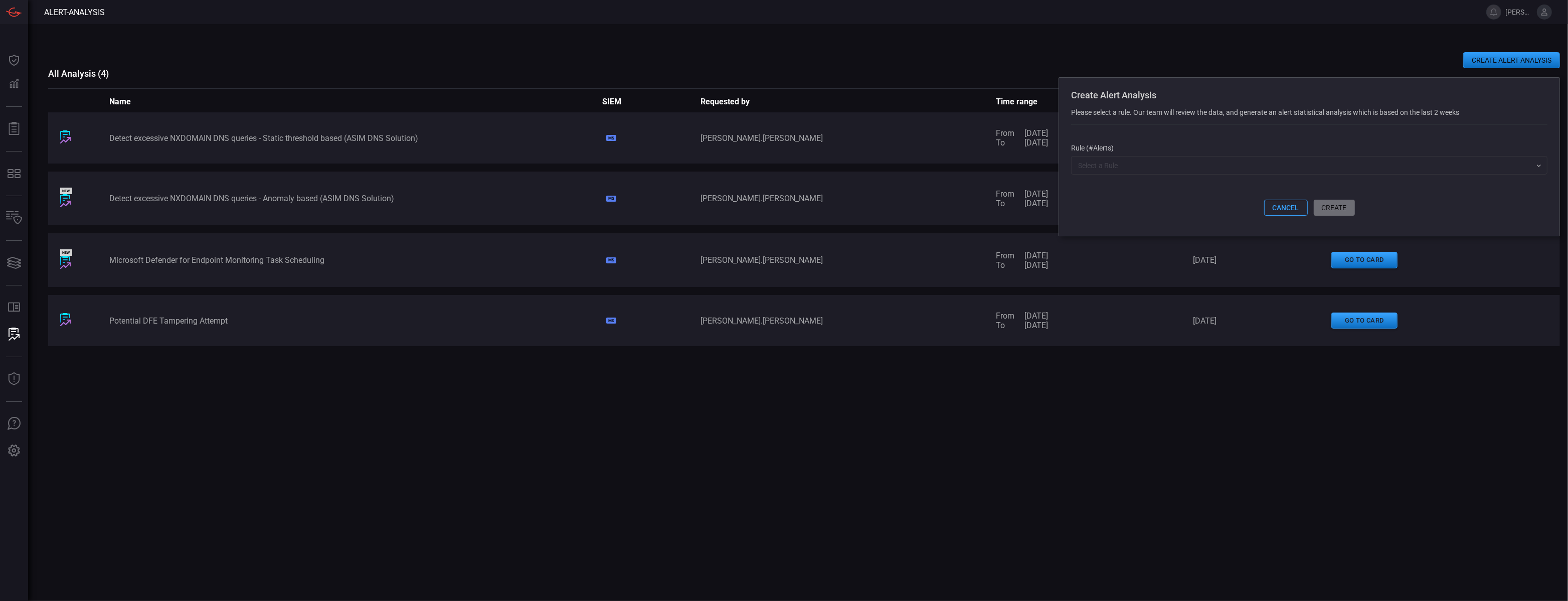
click at [1173, 161] on input "text" at bounding box center [1301, 165] width 454 height 13
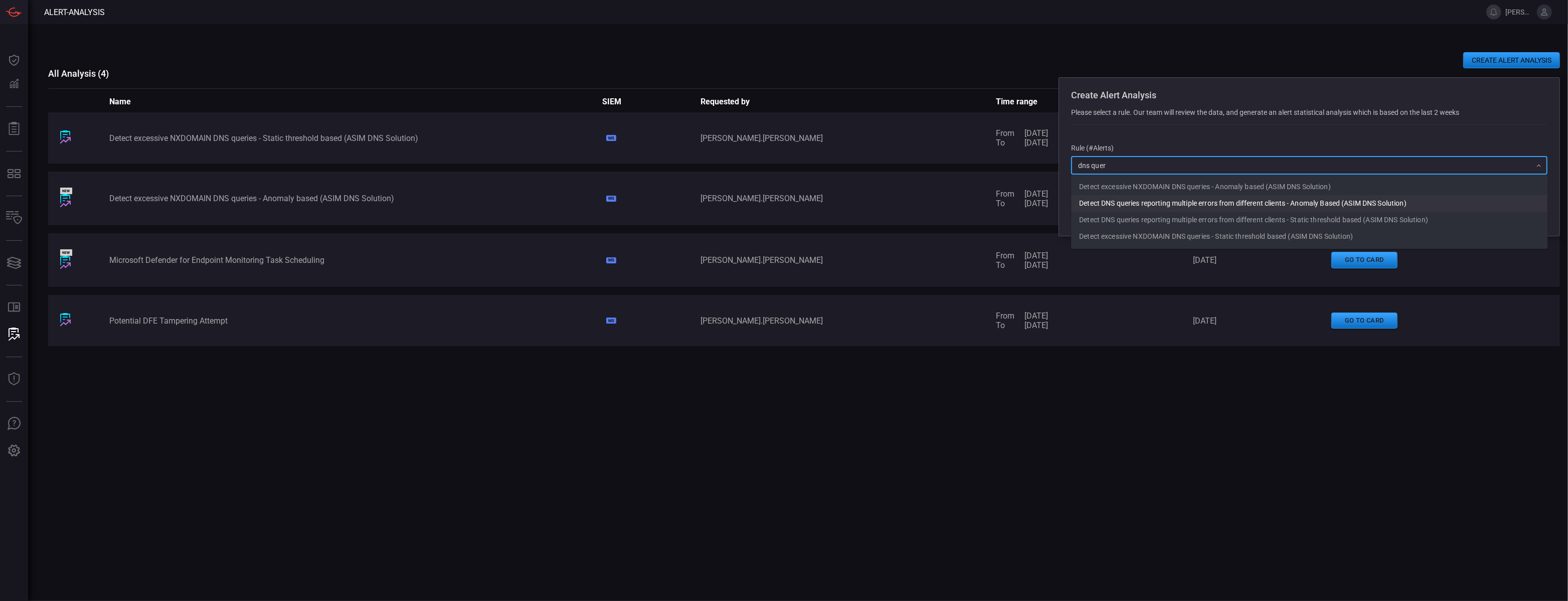
click at [1275, 202] on li "Detect DNS queries reporting multiple errors from different clients - Anomaly B…" at bounding box center [1309, 203] width 476 height 17
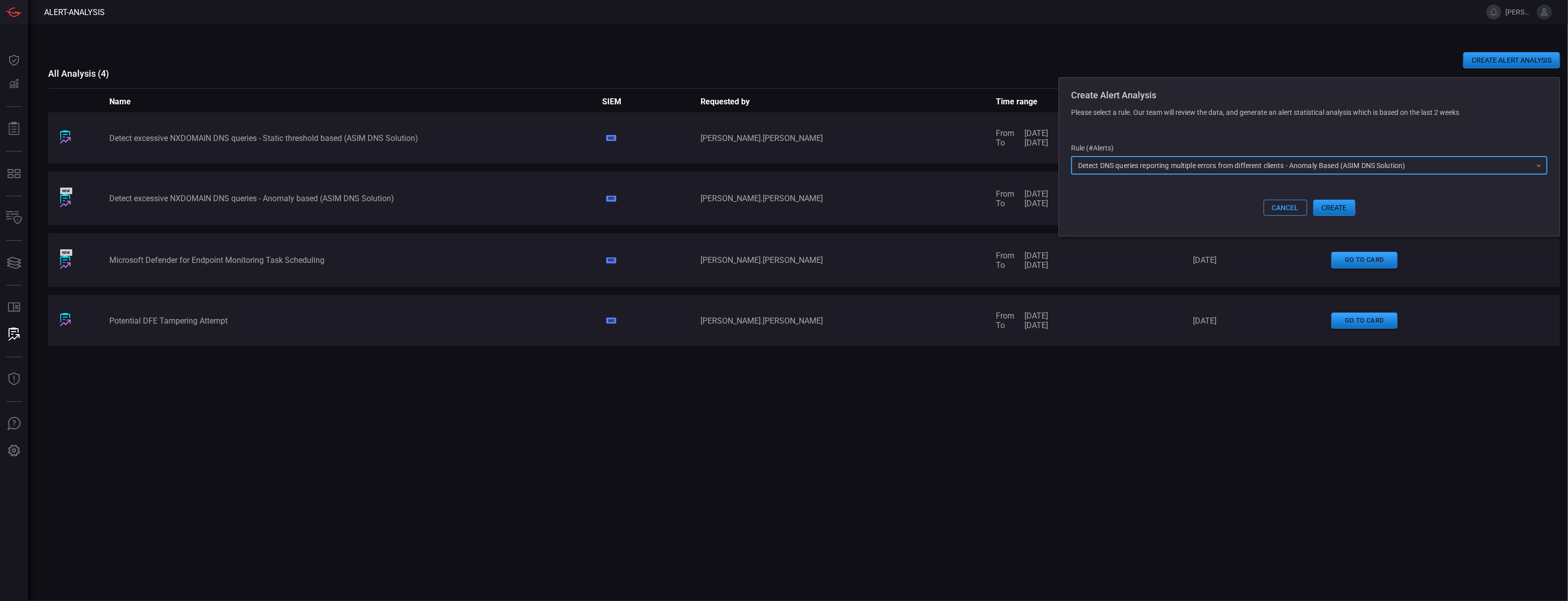
type input "Detect DNS queries reporting multiple errors from different clients - Anomaly B…"
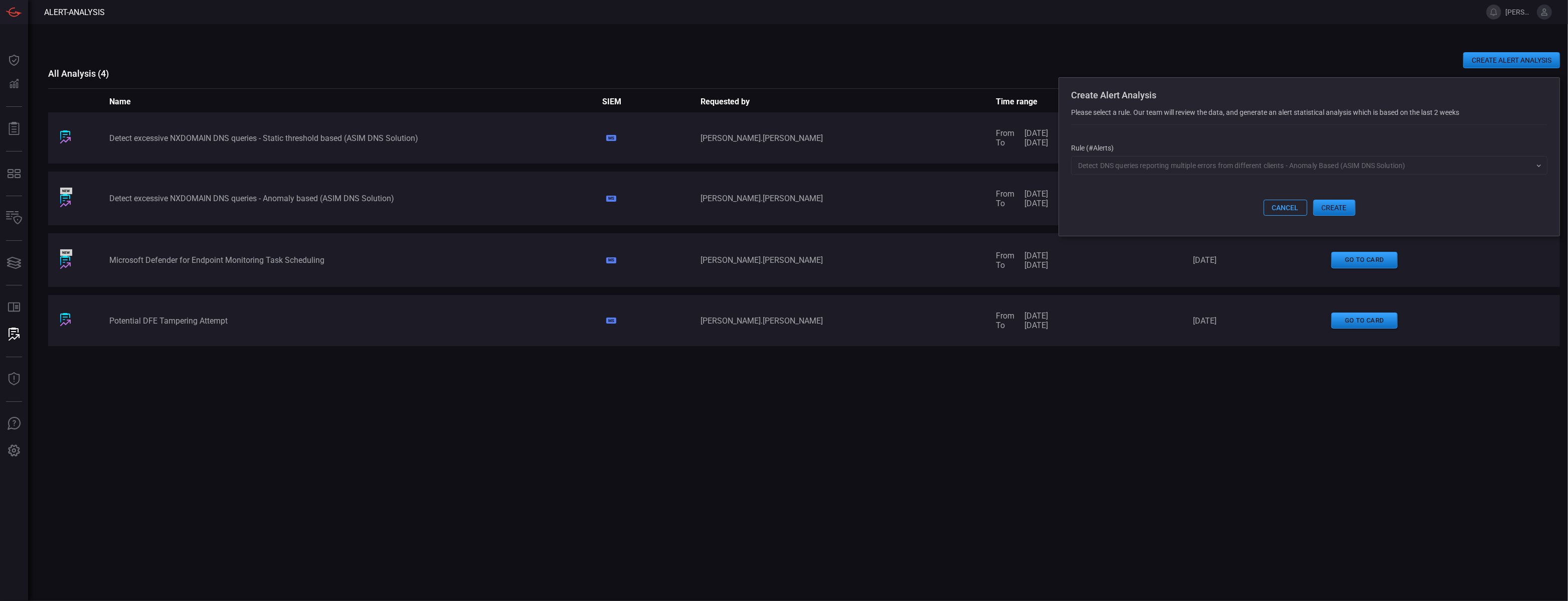
click at [1332, 207] on button "create" at bounding box center [1334, 208] width 42 height 16
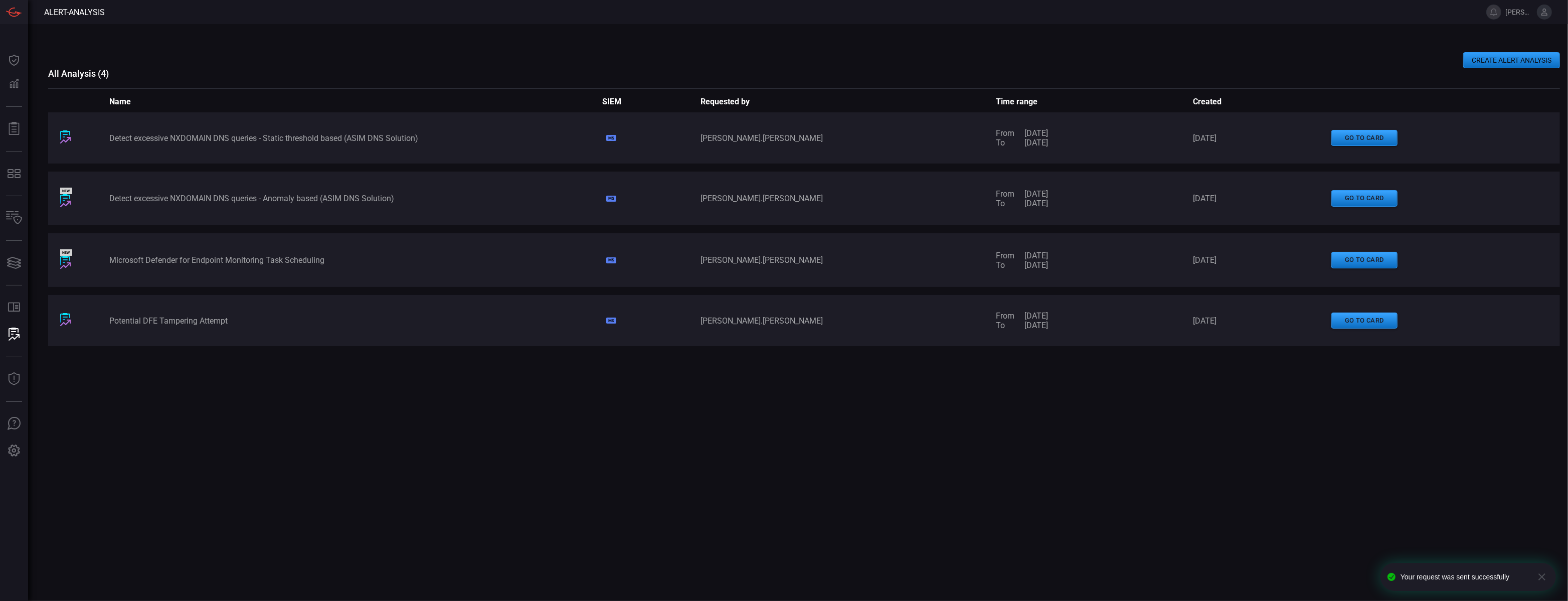
click at [1473, 63] on button "CREATE ALERT ANALYSIS" at bounding box center [1511, 60] width 97 height 16
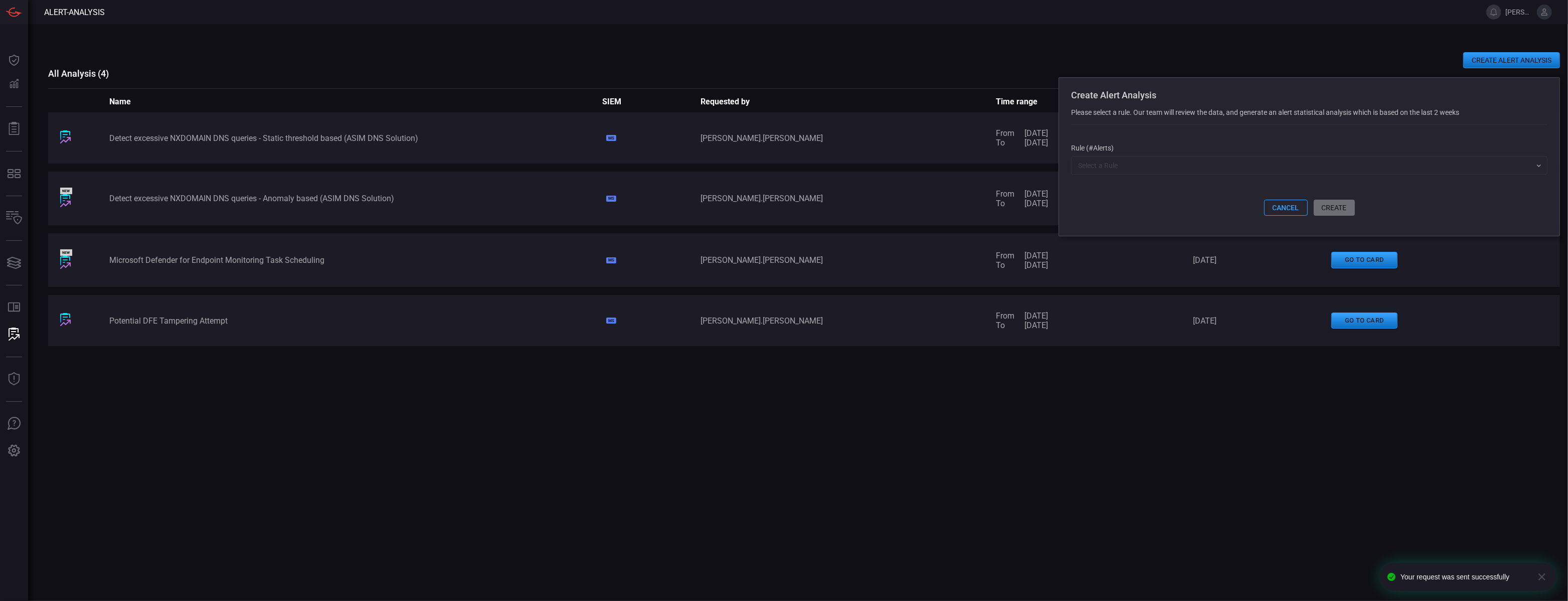
click at [1285, 169] on input "text" at bounding box center [1301, 165] width 454 height 13
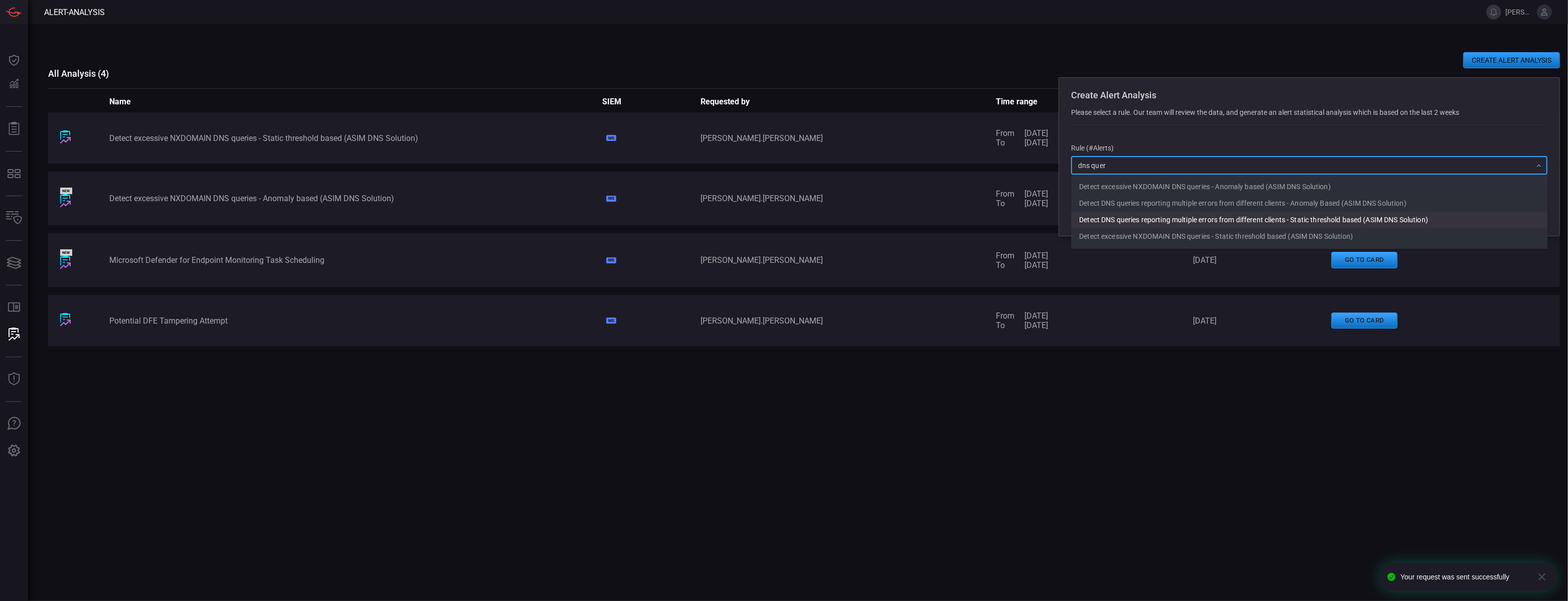
click at [1261, 221] on li "Detect DNS queries reporting multiple errors from different clients - Static th…" at bounding box center [1309, 220] width 476 height 17
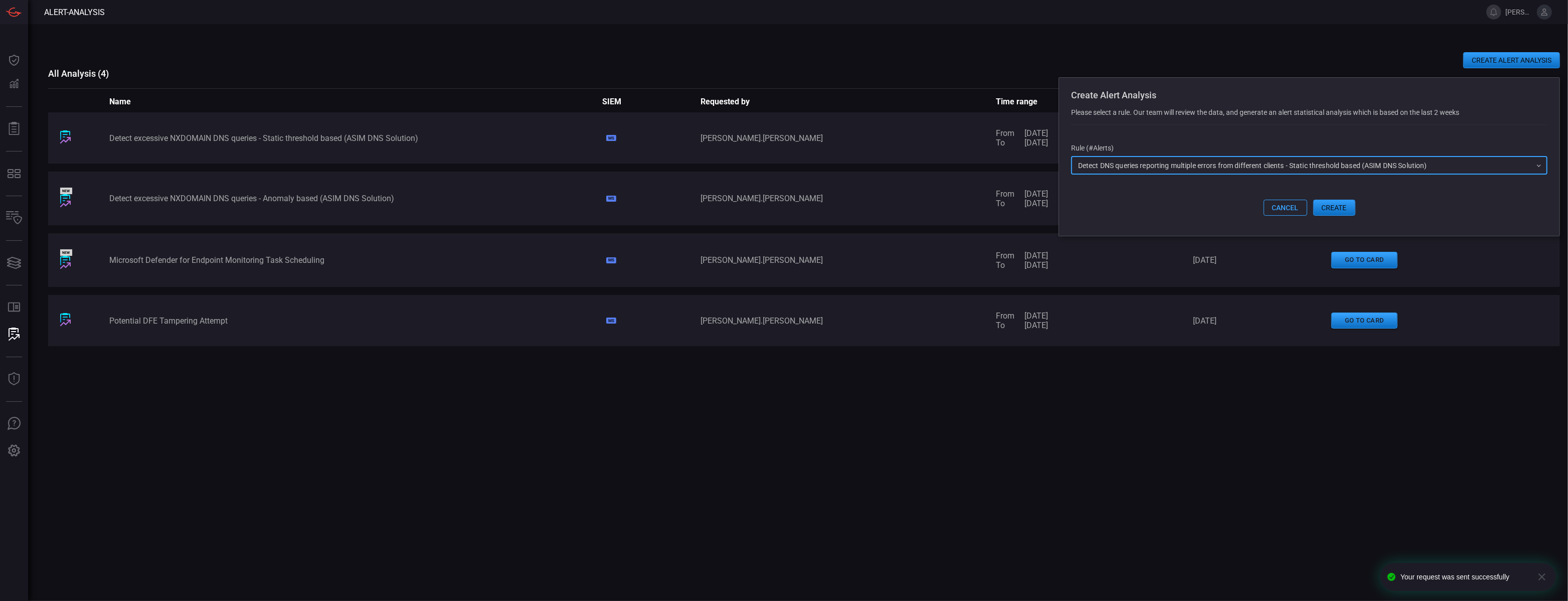
type input "Detect DNS queries reporting multiple errors from different clients - Static th…"
click at [1326, 214] on button "create" at bounding box center [1334, 208] width 42 height 16
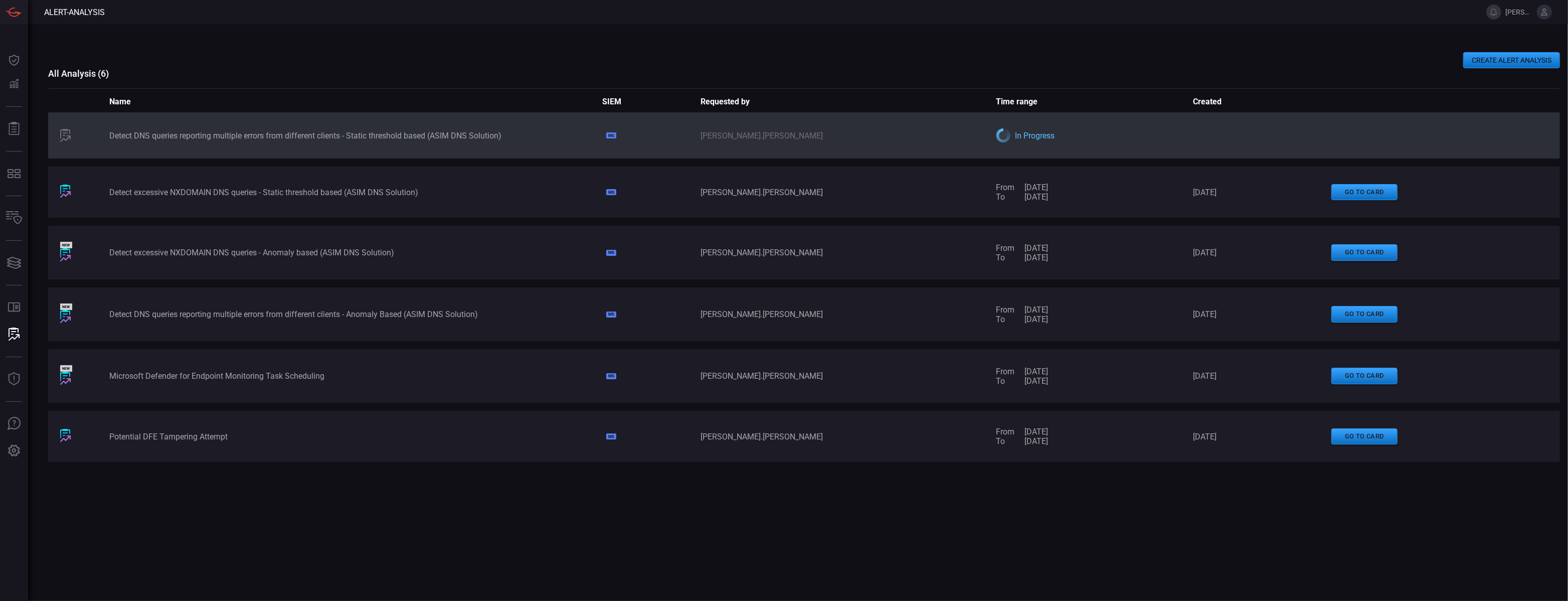
click at [433, 313] on div "Detect DNS queries reporting multiple errors from different clients - Anomaly B…" at bounding box center [355, 314] width 492 height 9
copy div "Detect DNS queries reporting multiple errors from different clients - Anomaly B…"
click at [410, 136] on div "Detect DNS queries reporting multiple errors from different clients - Static th…" at bounding box center [355, 135] width 492 height 9
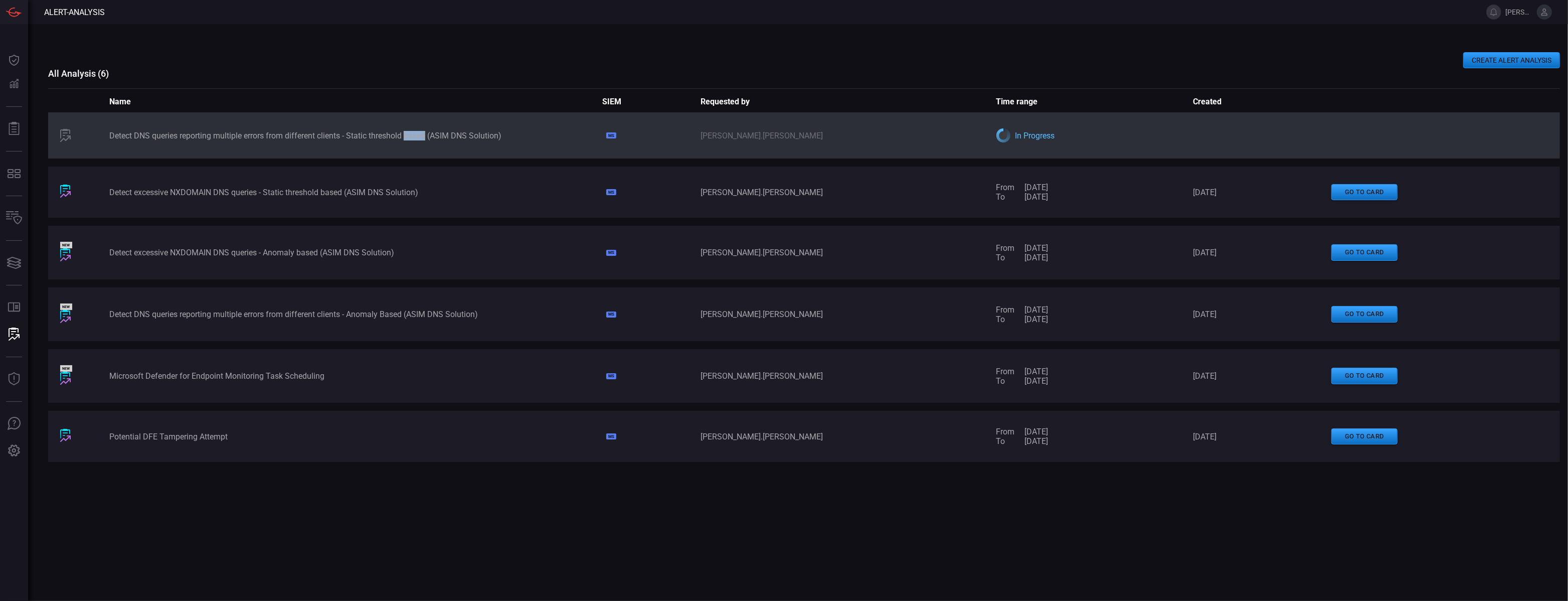
click at [410, 136] on div "Detect DNS queries reporting multiple errors from different clients - Static th…" at bounding box center [355, 135] width 492 height 9
click at [410, 136] on div "Detect DNS queries reporting multiple errors from different clients - Static th…" at bounding box center [355, 135] width 492 height 9
copy div "Detect DNS queries reporting multiple errors from different clients - Static th…"
click at [1496, 60] on button "CREATE ALERT ANALYSIS" at bounding box center [1511, 60] width 97 height 16
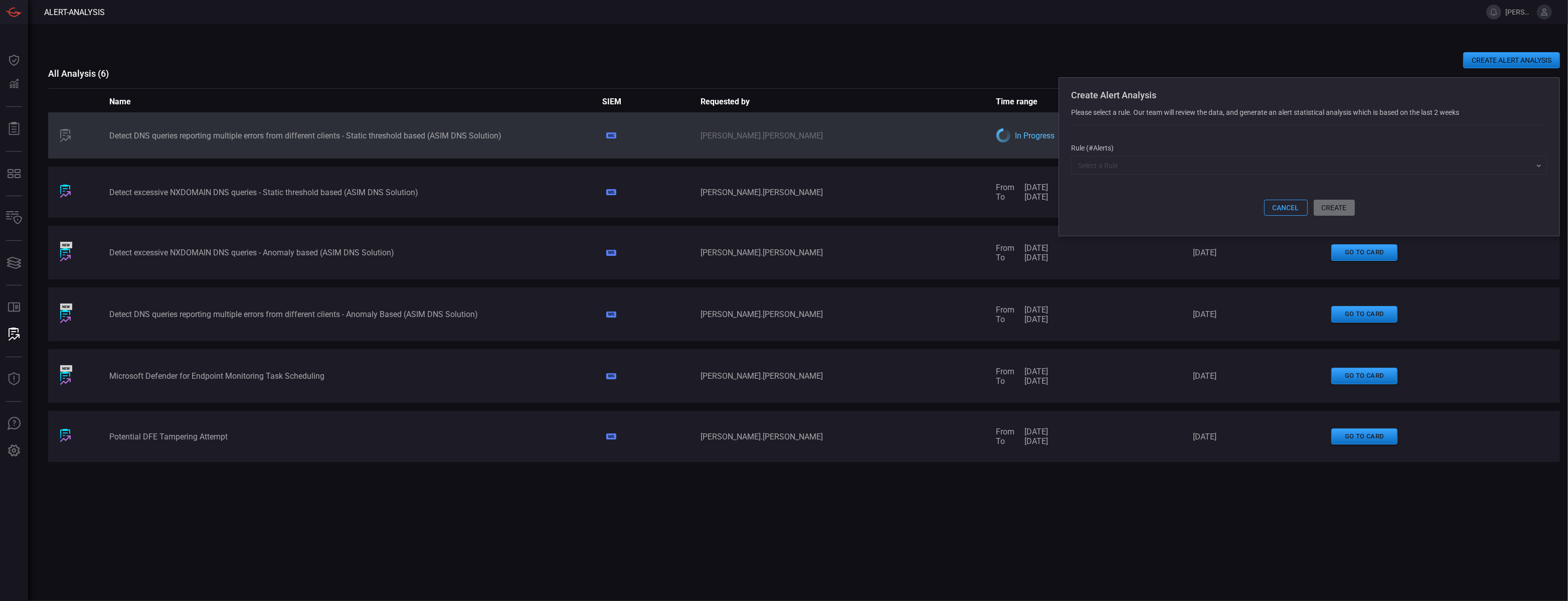
click at [1247, 170] on input "text" at bounding box center [1301, 165] width 454 height 13
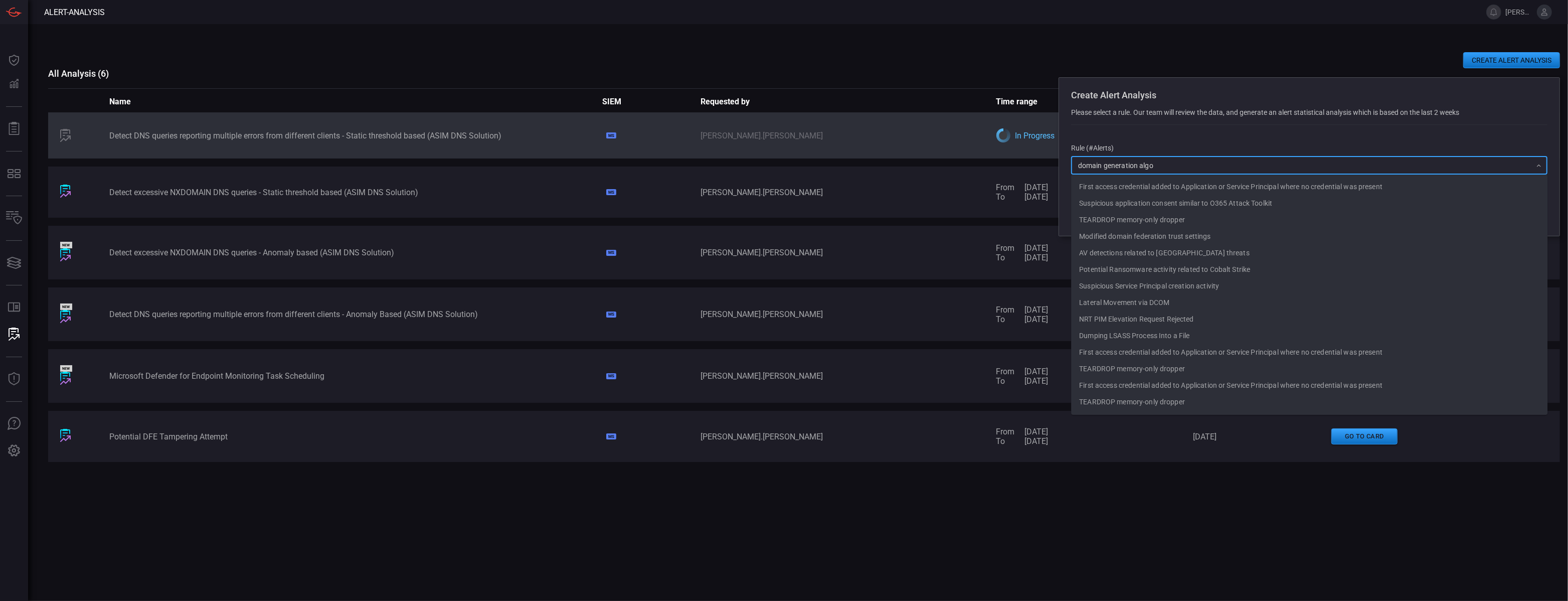
type input "domain generation algor"
click button "cancel" at bounding box center [1285, 208] width 44 height 16
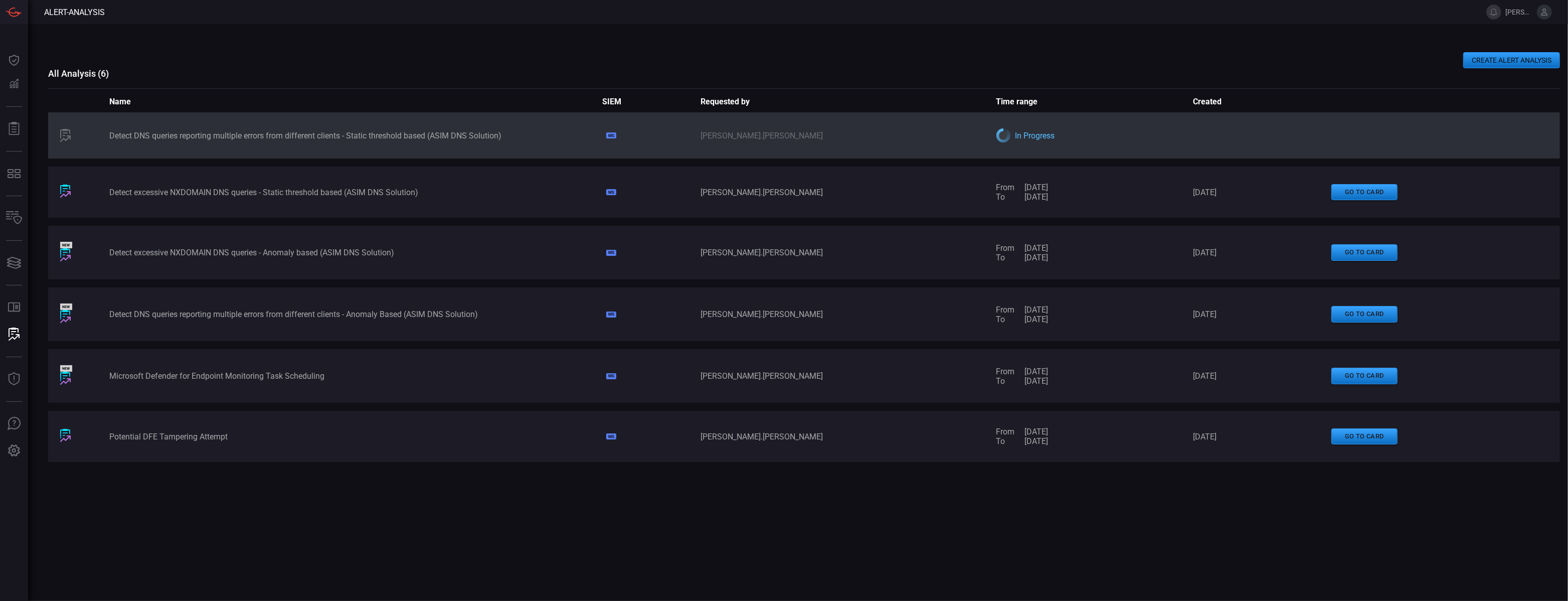
click at [1530, 64] on button "CREATE ALERT ANALYSIS" at bounding box center [1511, 60] width 97 height 16
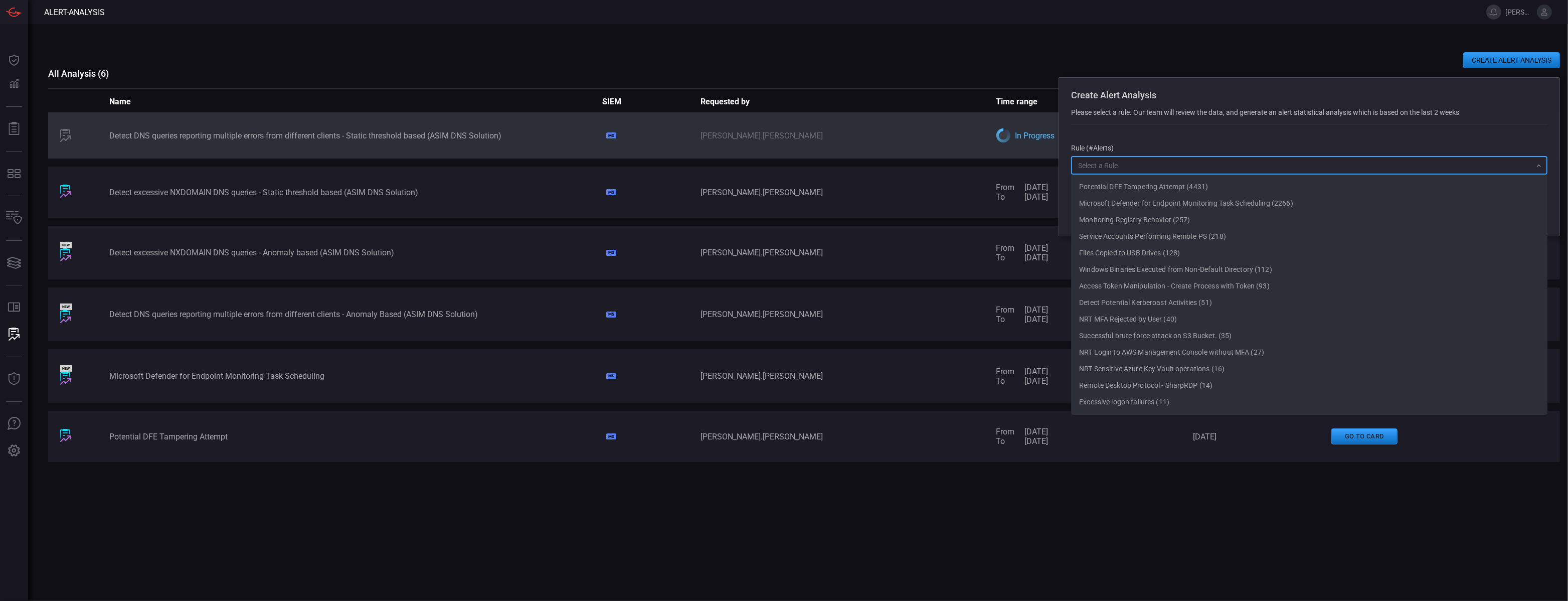
click at [1258, 163] on input "text" at bounding box center [1301, 165] width 454 height 13
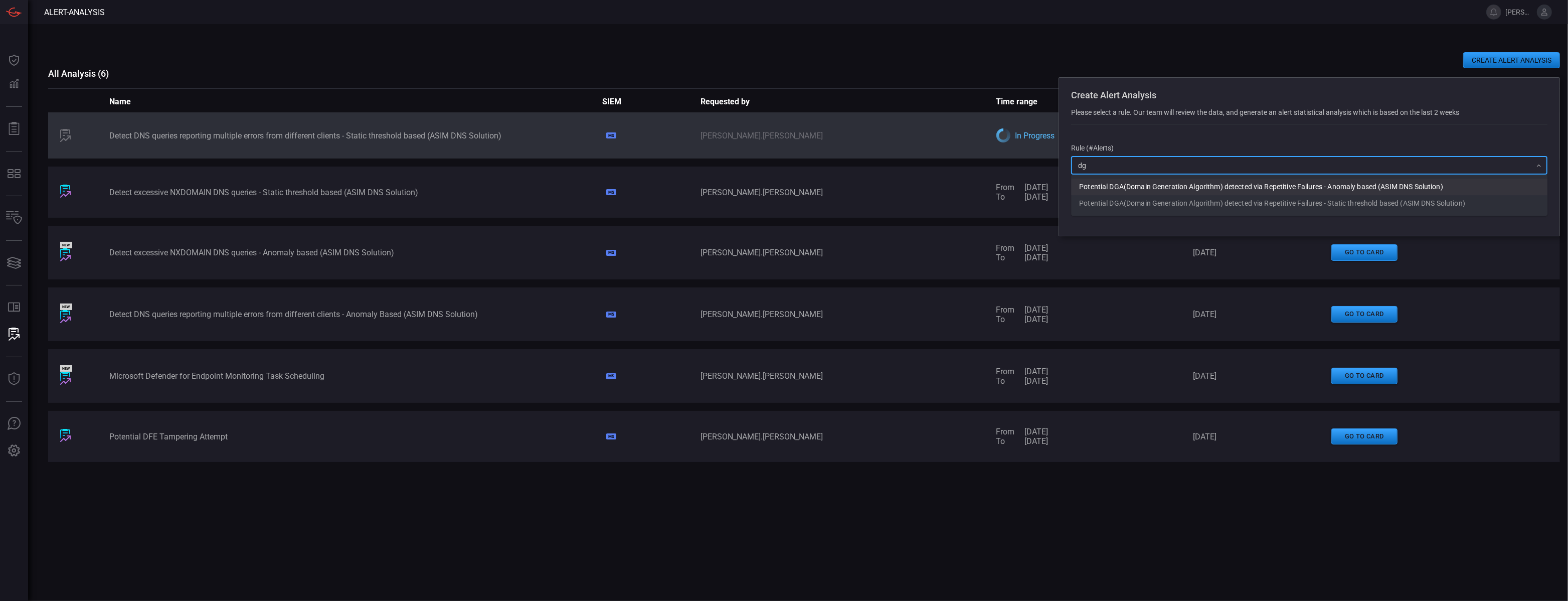
click at [1204, 182] on li "Potential DGA(Domain Generation Algorithm) detected via Repetitive Failures - A…" at bounding box center [1309, 187] width 476 height 17
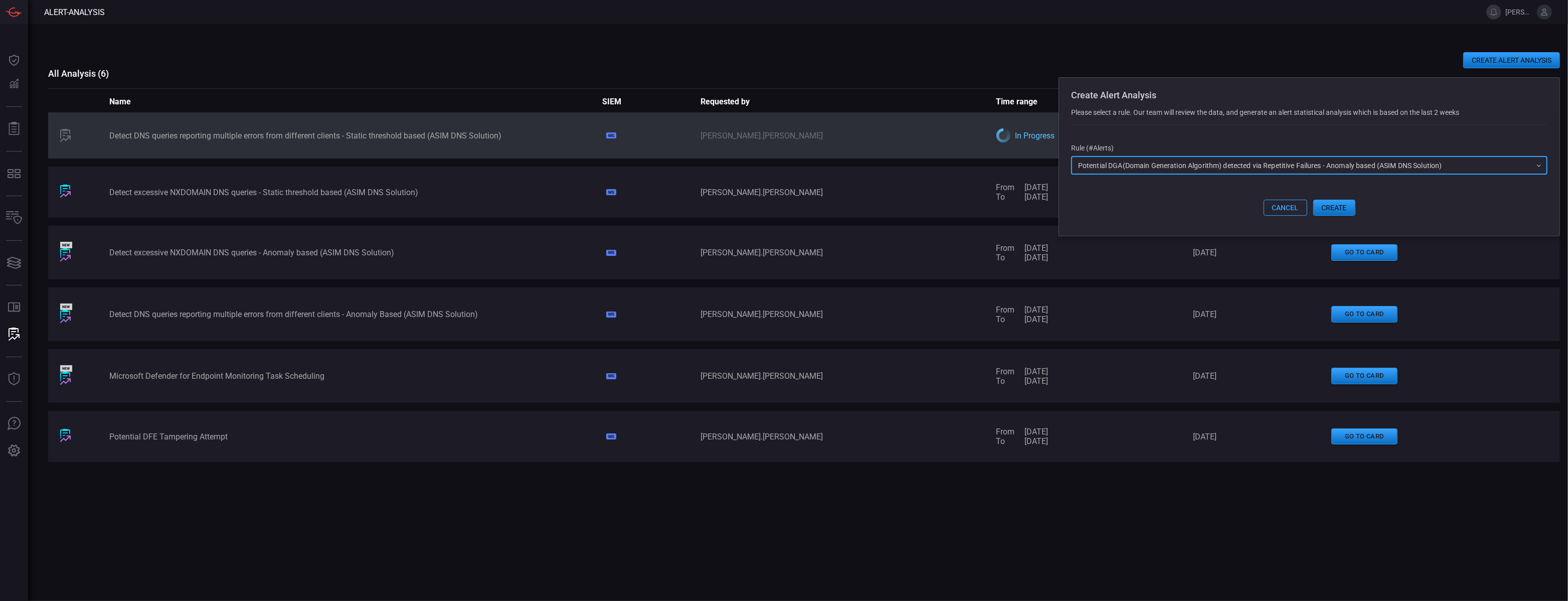
type input "Potential DGA(Domain Generation Algorithm) detected via Repetitive Failures - A…"
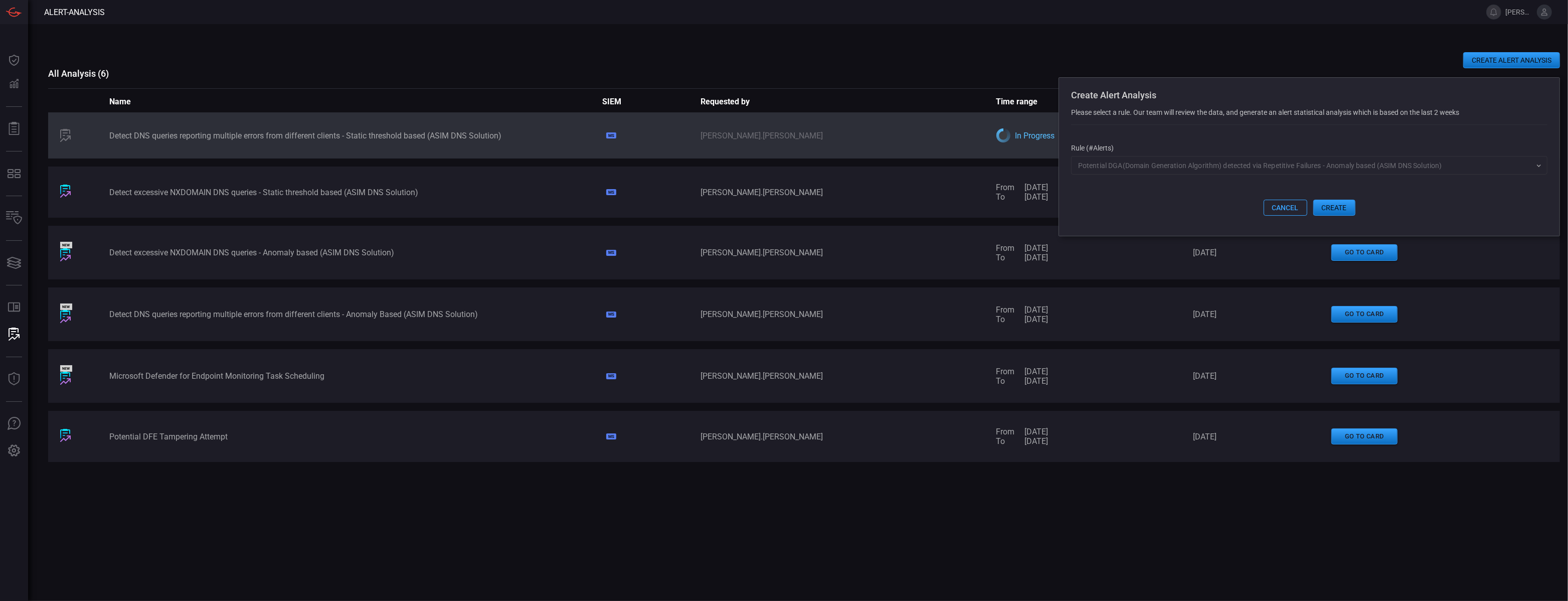
click at [1333, 200] on button "create" at bounding box center [1334, 208] width 42 height 16
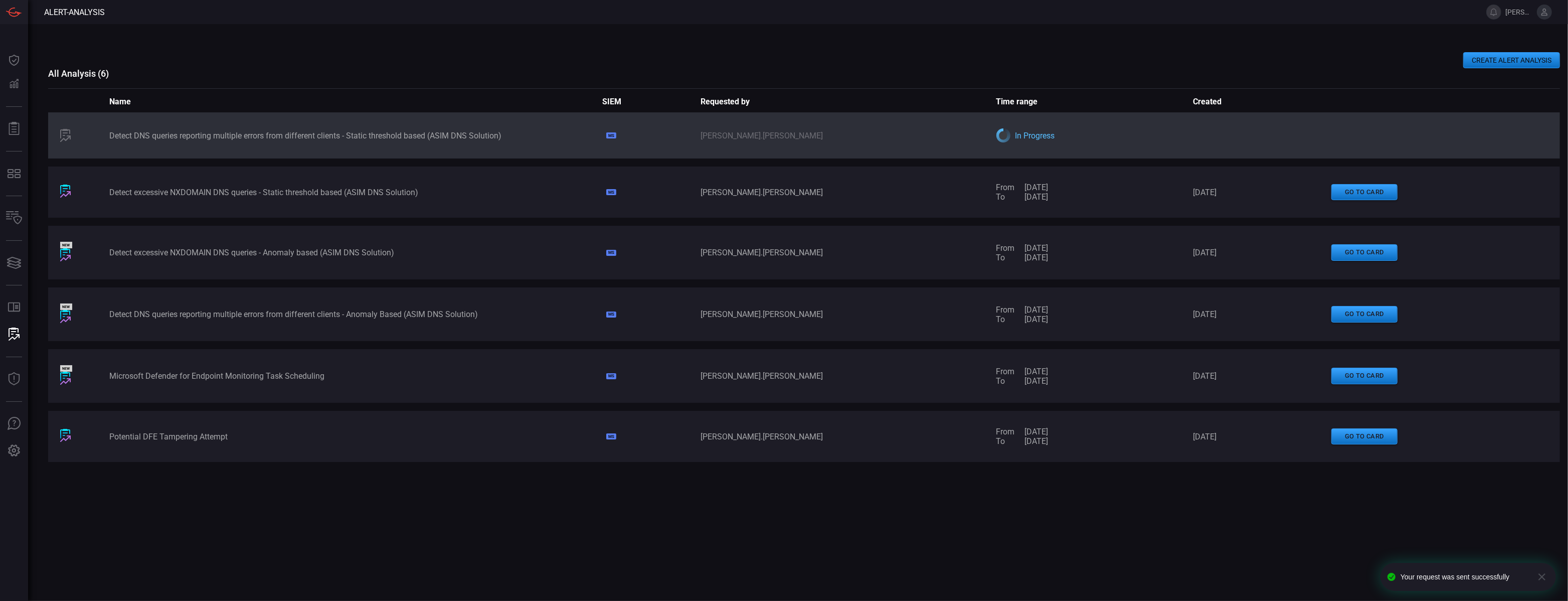
click at [1473, 62] on button "CREATE ALERT ANALYSIS" at bounding box center [1511, 60] width 97 height 16
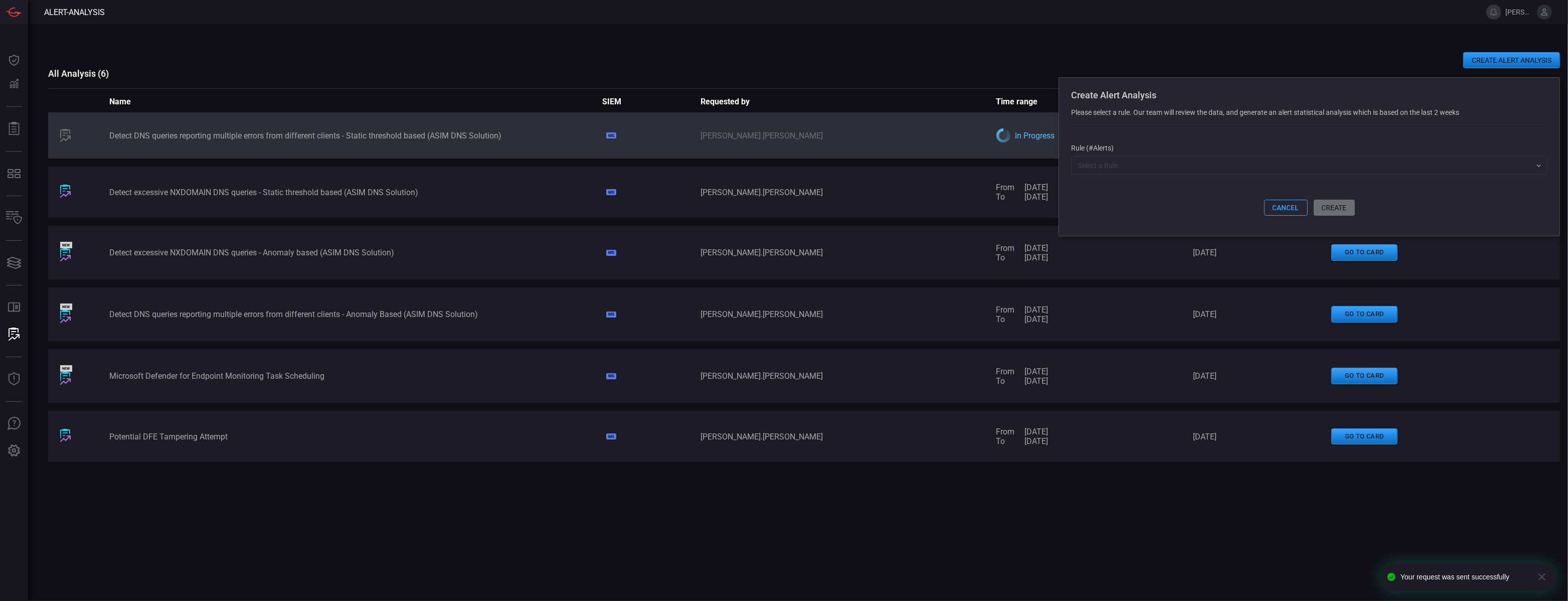
click at [1246, 170] on input "text" at bounding box center [1301, 165] width 454 height 13
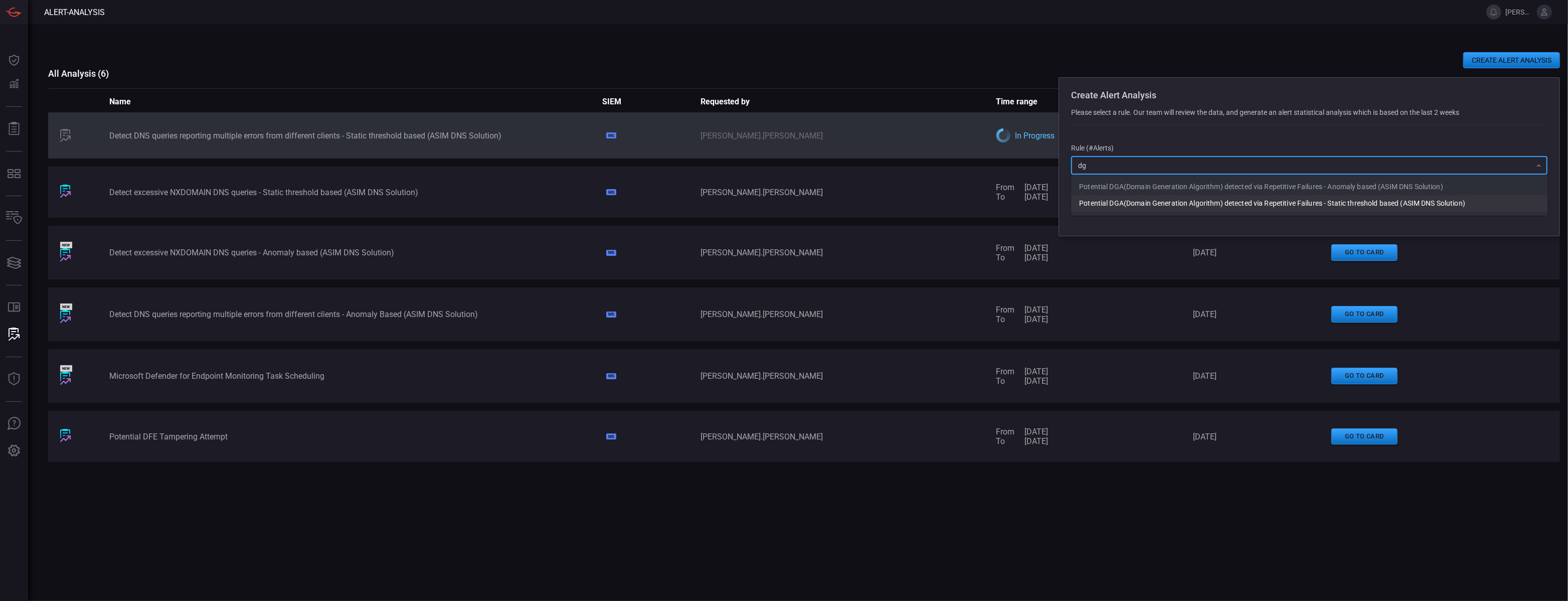
click at [1227, 201] on li "Potential DGA(Domain Generation Algorithm) detected via Repetitive Failures - S…" at bounding box center [1309, 203] width 476 height 17
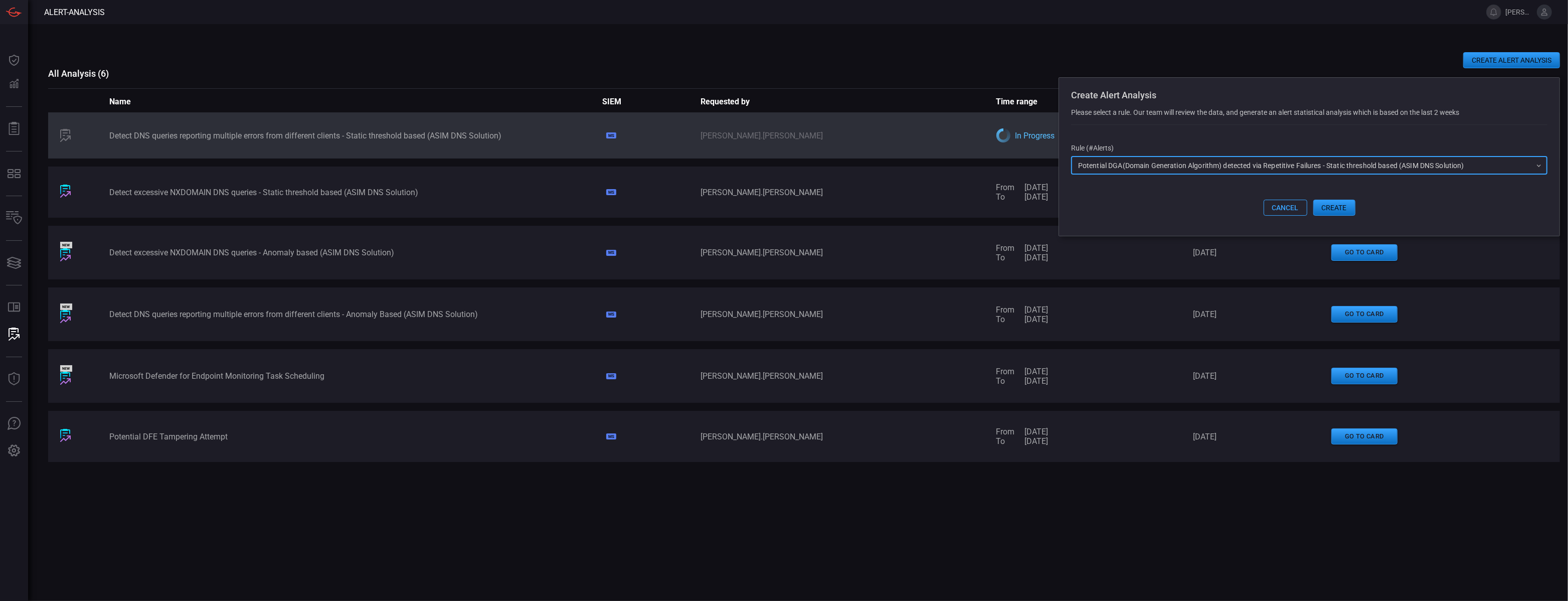
type input "Potential DGA(Domain Generation Algorithm) detected via Repetitive Failures - S…"
click at [1322, 210] on button "create" at bounding box center [1334, 208] width 42 height 16
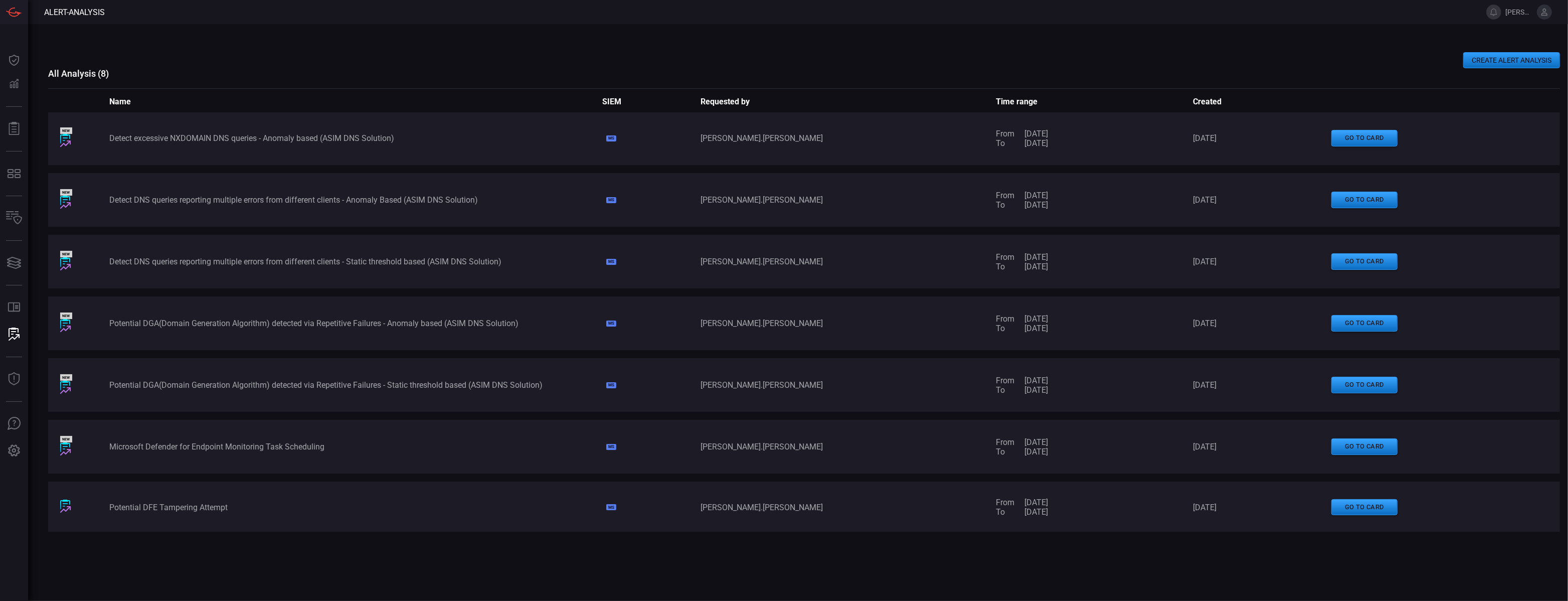
scroll to position [60, 0]
click at [338, 319] on div "Potential DGA(Domain Generation Algorithm) detected via Repetitive Failures - A…" at bounding box center [355, 324] width 492 height 9
copy div "Potential DGA(Domain Generation Algorithm) detected via Repetitive Failures - A…"
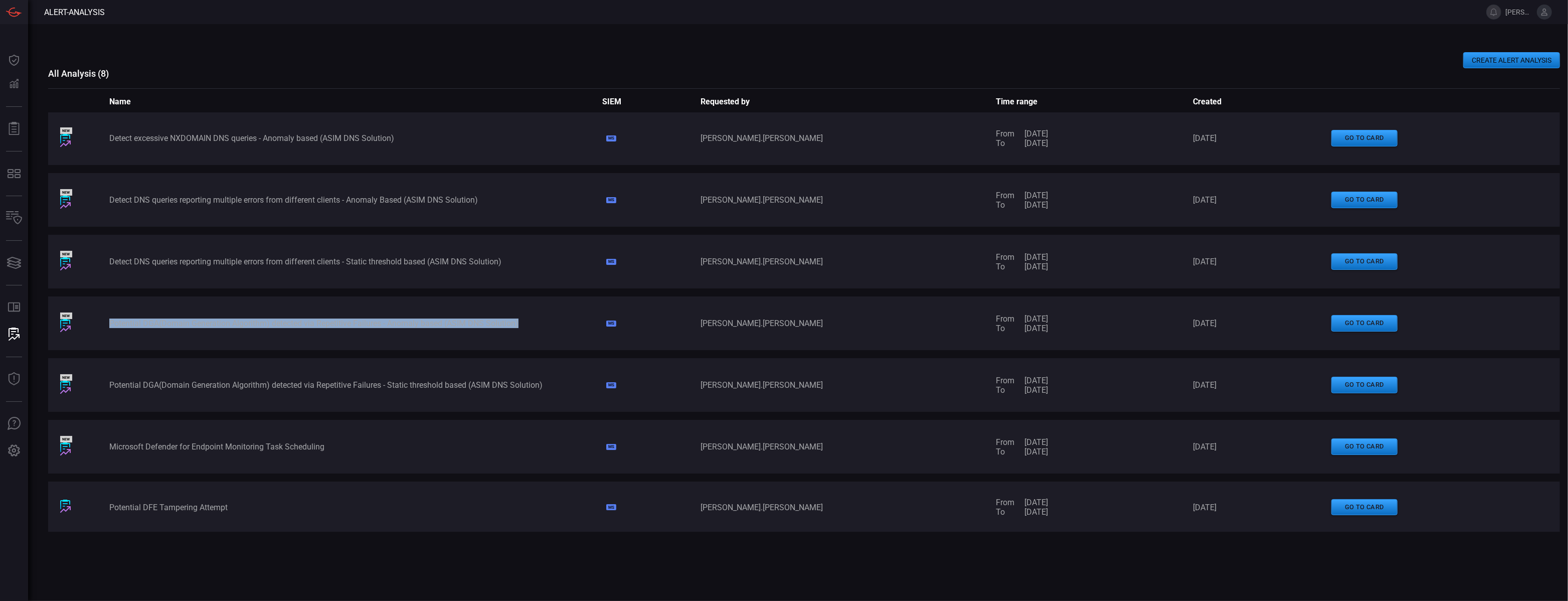
click at [147, 383] on div "Potential DGA(Domain Generation Algorithm) detected via Repetitive Failures - S…" at bounding box center [355, 385] width 492 height 9
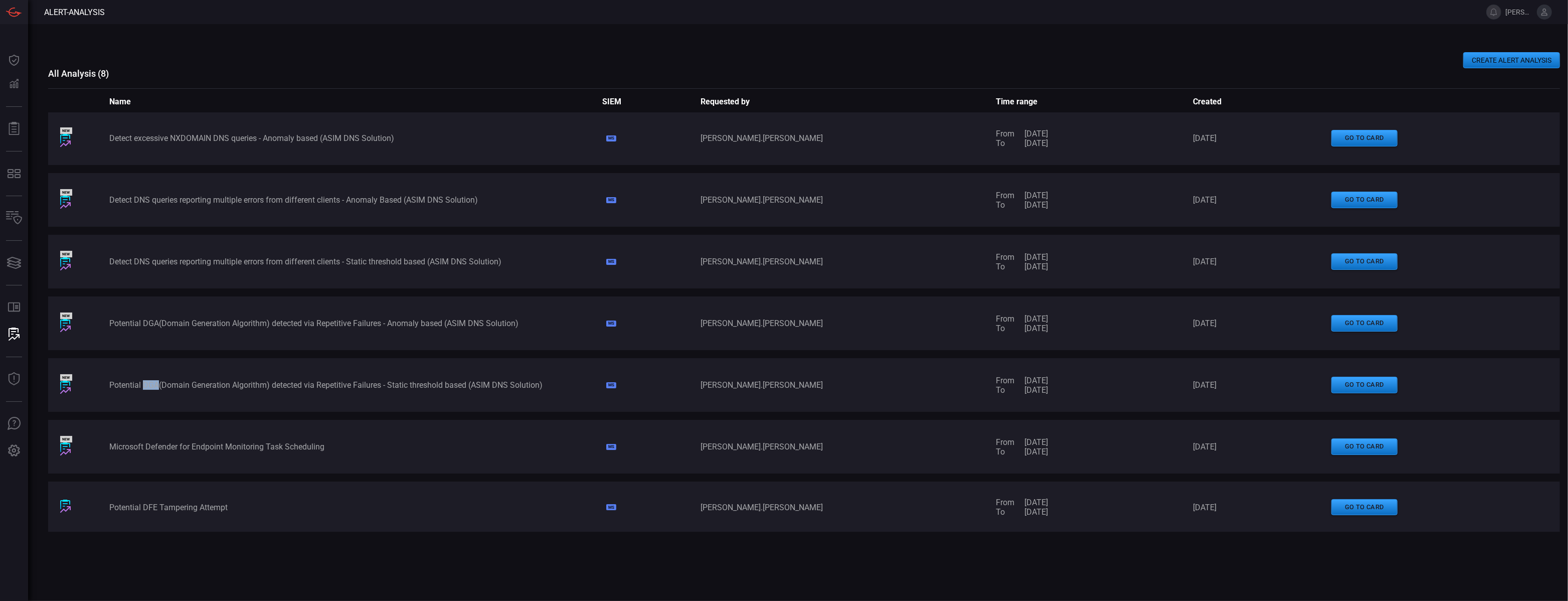
click at [147, 383] on div "Potential DGA(Domain Generation Algorithm) detected via Repetitive Failures - S…" at bounding box center [355, 385] width 492 height 9
copy div "Potential DGA(Domain Generation Algorithm) detected via Repetitive Failures - S…"
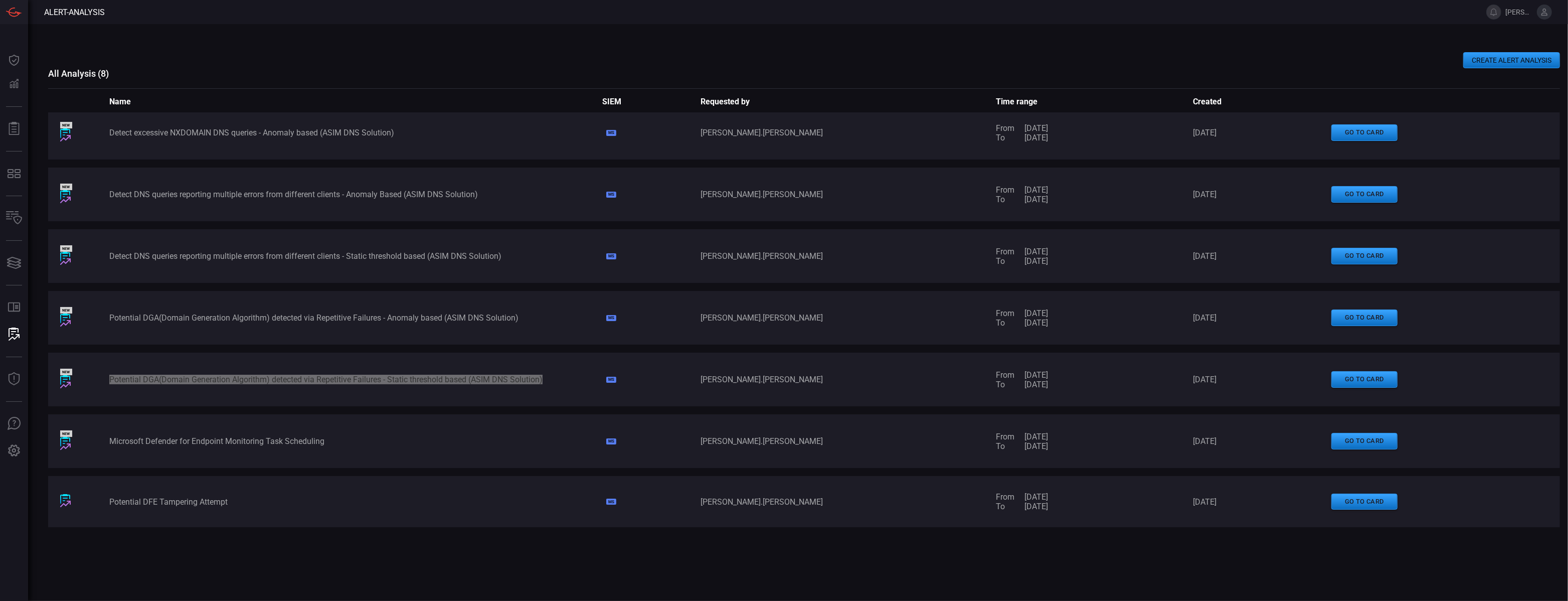
scroll to position [0, 0]
